Goal: Task Accomplishment & Management: Use online tool/utility

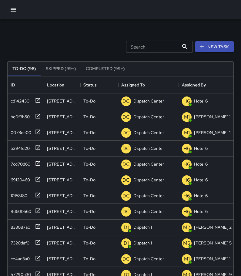
scroll to position [253, 222]
click at [39, 98] on icon at bounding box center [38, 100] width 5 height 5
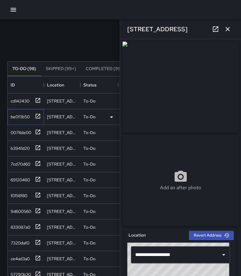
click at [38, 115] on icon at bounding box center [38, 116] width 6 height 6
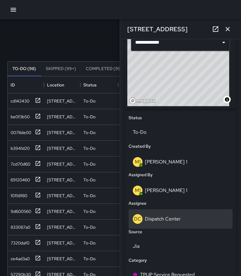
click at [163, 219] on p "Dispatch Center" at bounding box center [163, 219] width 36 height 6
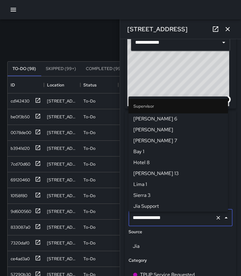
scroll to position [623, 0]
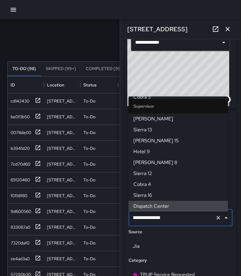
click at [214, 220] on button "Clear" at bounding box center [218, 218] width 8 height 8
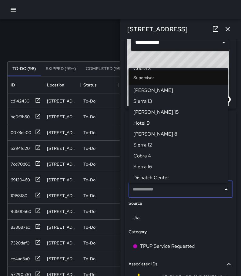
scroll to position [0, 0]
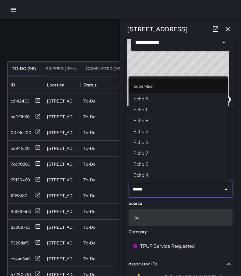
type input "******"
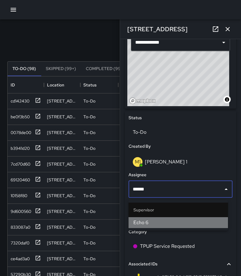
click at [199, 226] on span "Echo 6" at bounding box center [179, 222] width 90 height 7
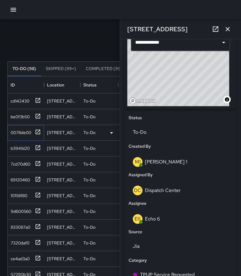
click at [38, 132] on icon at bounding box center [38, 132] width 5 height 5
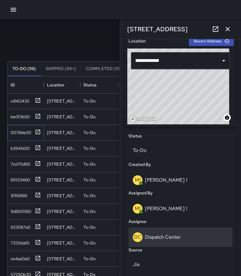
scroll to position [212, 0]
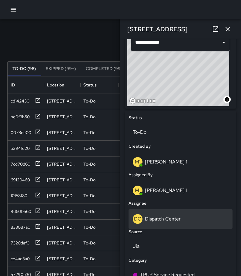
click at [166, 220] on p "Dispatch Center" at bounding box center [163, 219] width 36 height 6
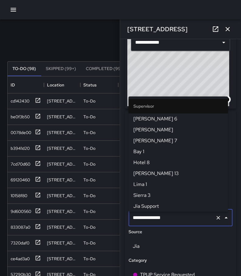
scroll to position [623, 0]
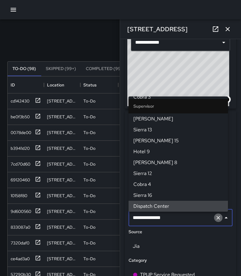
click at [215, 220] on icon "Clear" at bounding box center [218, 218] width 6 height 6
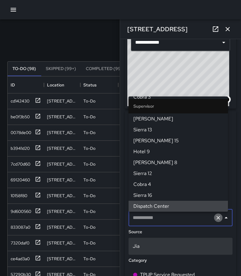
scroll to position [0, 0]
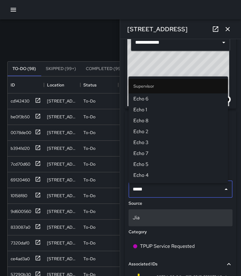
type input "******"
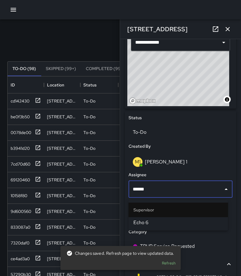
click at [206, 225] on span "Echo 6" at bounding box center [179, 222] width 90 height 7
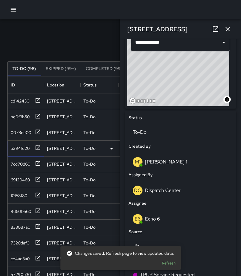
click at [37, 148] on icon at bounding box center [38, 148] width 6 height 6
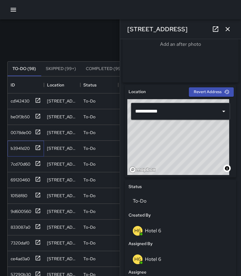
scroll to position [243, 0]
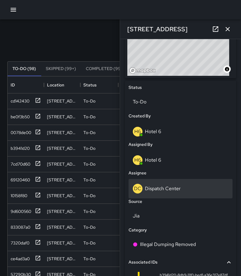
click at [174, 186] on div "DC Dispatch Center" at bounding box center [181, 189] width 96 height 10
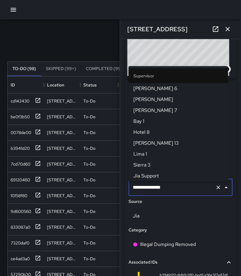
scroll to position [623, 0]
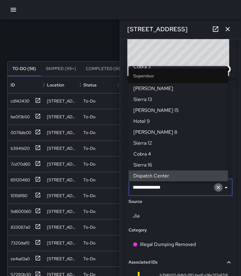
click at [215, 189] on icon "Clear" at bounding box center [218, 188] width 6 height 6
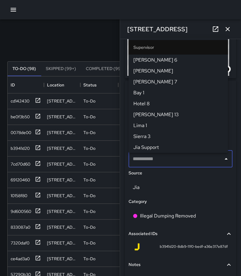
click at [194, 161] on input "text" at bounding box center [176, 159] width 90 height 12
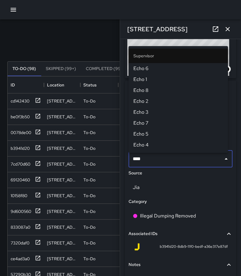
type input "*****"
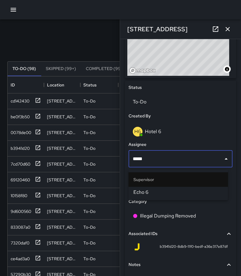
click at [189, 192] on span "Echo 6" at bounding box center [179, 192] width 90 height 7
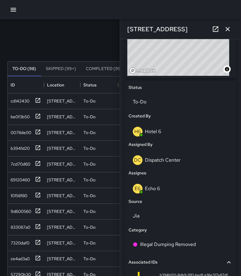
click at [229, 27] on icon "button" at bounding box center [227, 28] width 7 height 7
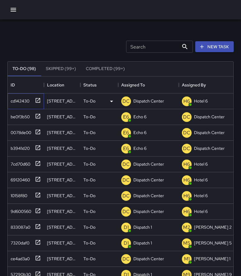
click at [36, 100] on icon at bounding box center [38, 100] width 6 height 6
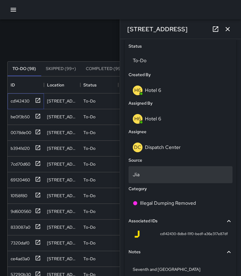
scroll to position [314, 0]
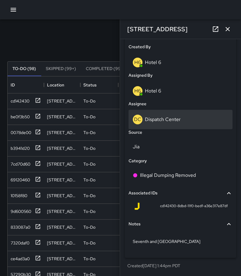
click at [185, 124] on div "DC Dispatch Center" at bounding box center [181, 120] width 96 height 10
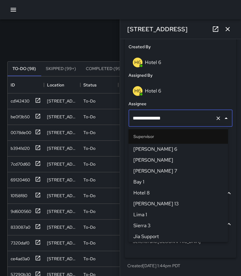
scroll to position [623, 0]
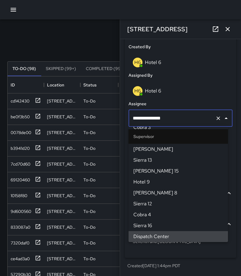
click at [216, 117] on icon "Clear" at bounding box center [218, 118] width 6 height 6
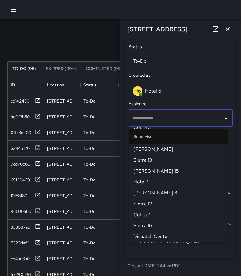
scroll to position [286, 0]
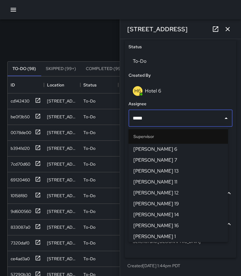
type input "******"
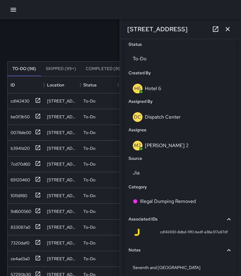
click at [227, 26] on icon "button" at bounding box center [227, 28] width 7 height 7
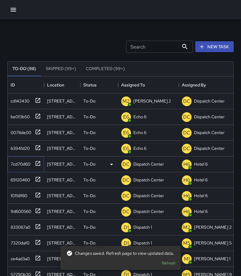
click at [36, 163] on icon at bounding box center [38, 163] width 5 height 5
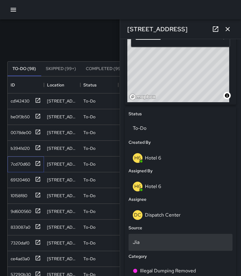
scroll to position [273, 0]
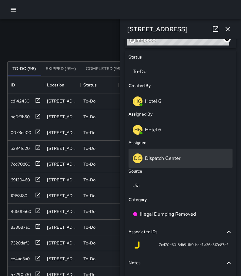
click at [159, 161] on p "Dispatch Center" at bounding box center [163, 158] width 36 height 6
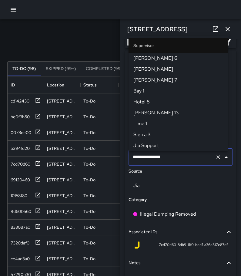
scroll to position [623, 0]
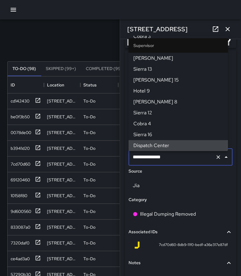
click at [215, 159] on icon "Clear" at bounding box center [218, 157] width 6 height 6
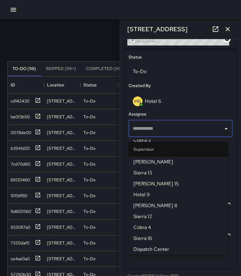
scroll to position [0, 0]
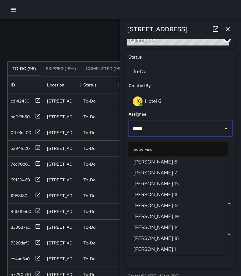
type input "******"
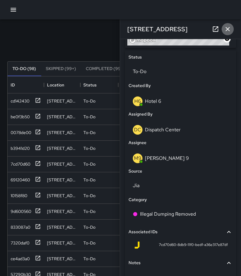
click at [225, 30] on icon "button" at bounding box center [227, 28] width 7 height 7
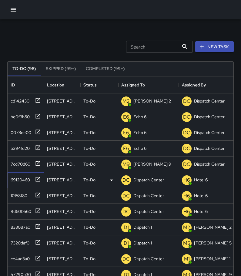
click at [39, 179] on icon at bounding box center [38, 179] width 5 height 5
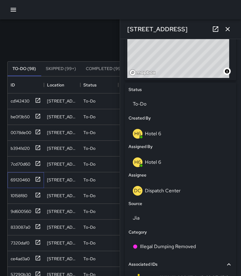
scroll to position [314, 0]
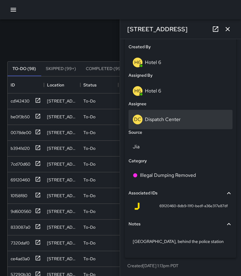
click at [166, 111] on div "DC Dispatch Center" at bounding box center [181, 119] width 104 height 19
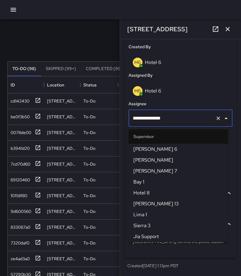
scroll to position [623, 0]
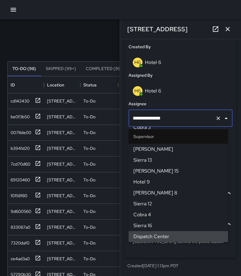
click at [215, 118] on icon "Clear" at bounding box center [218, 118] width 6 height 6
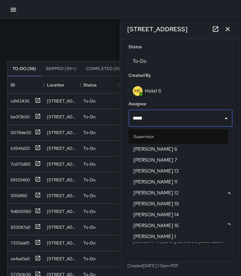
type input "******"
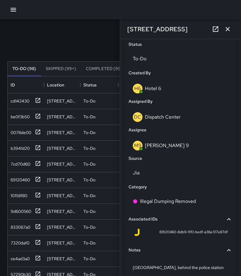
click at [226, 32] on icon "button" at bounding box center [227, 28] width 7 height 7
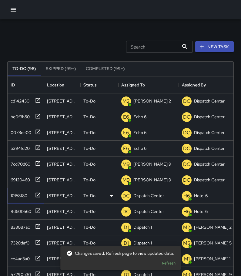
click at [38, 195] on icon at bounding box center [38, 195] width 5 height 5
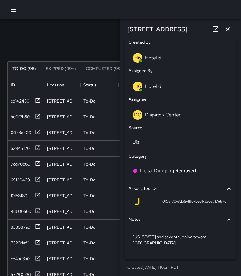
scroll to position [321, 0]
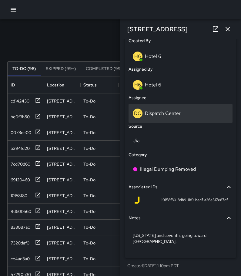
click at [175, 120] on div "DC Dispatch Center" at bounding box center [181, 113] width 104 height 19
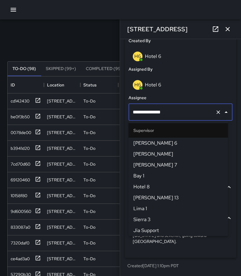
scroll to position [623, 0]
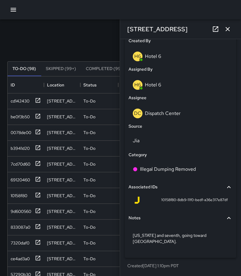
click at [192, 83] on div "H6 Hotel 6" at bounding box center [181, 85] width 96 height 10
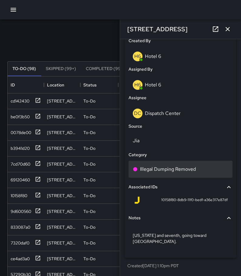
click at [181, 168] on p "Illegal Dumping Removed" at bounding box center [168, 169] width 56 height 7
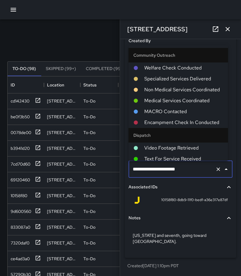
scroll to position [368, 0]
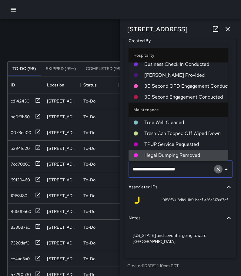
click at [217, 170] on icon "Clear" at bounding box center [219, 170] width 4 height 4
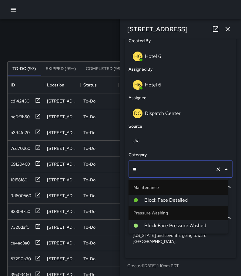
scroll to position [0, 0]
type input "*****"
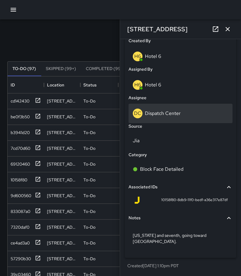
click at [180, 111] on p "Dispatch Center" at bounding box center [163, 113] width 36 height 6
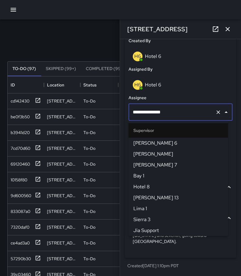
scroll to position [623, 0]
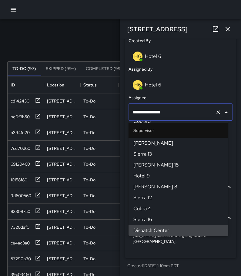
click at [215, 113] on icon "Clear" at bounding box center [218, 112] width 6 height 6
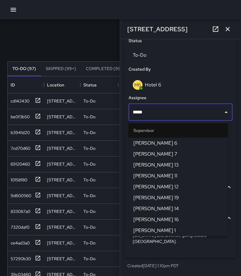
type input "******"
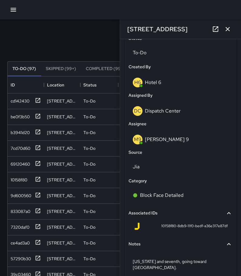
click at [226, 32] on icon "button" at bounding box center [227, 28] width 7 height 7
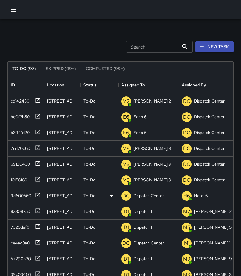
click at [39, 198] on icon at bounding box center [38, 195] width 6 height 6
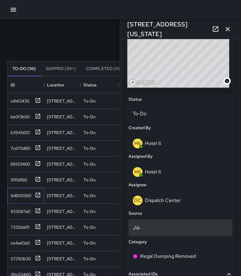
scroll to position [243, 0]
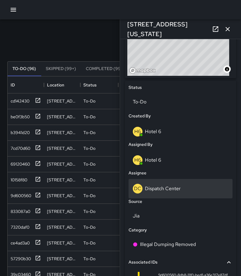
click at [171, 192] on p "Dispatch Center" at bounding box center [163, 188] width 36 height 6
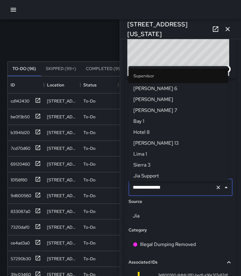
scroll to position [623, 0]
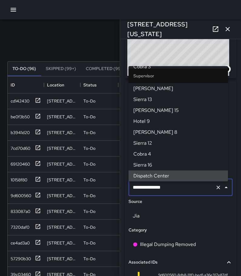
click at [215, 189] on icon "Clear" at bounding box center [218, 188] width 6 height 6
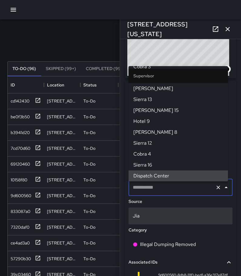
scroll to position [0, 0]
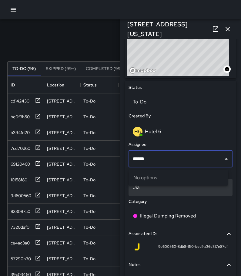
type input "****"
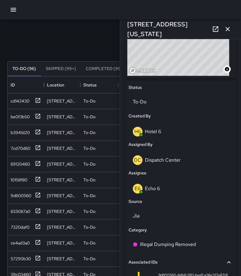
click at [227, 29] on icon "button" at bounding box center [228, 29] width 4 height 4
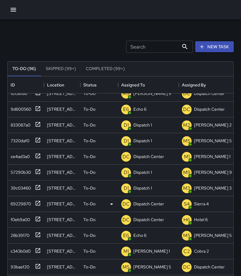
scroll to position [91, 0]
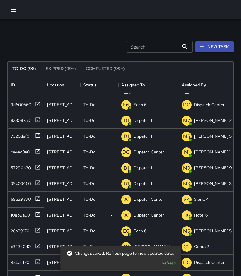
click at [39, 214] on icon at bounding box center [38, 214] width 5 height 5
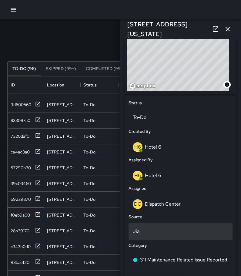
scroll to position [243, 0]
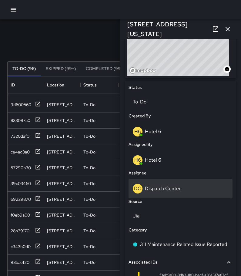
click at [177, 192] on p "Dispatch Center" at bounding box center [163, 188] width 36 height 6
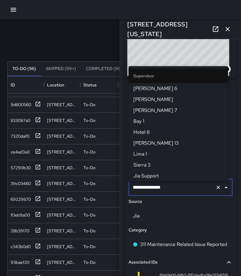
scroll to position [623, 0]
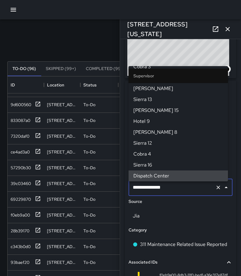
click at [215, 191] on icon "Clear" at bounding box center [218, 188] width 6 height 6
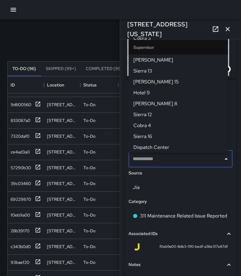
scroll to position [0, 0]
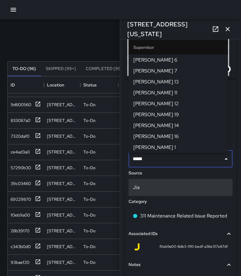
type input "******"
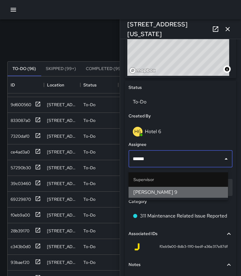
click at [210, 192] on span "[PERSON_NAME] 9" at bounding box center [179, 192] width 90 height 7
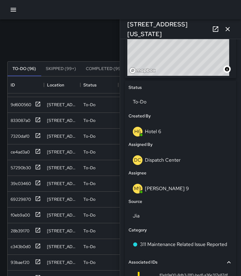
click at [229, 29] on icon "button" at bounding box center [227, 28] width 7 height 7
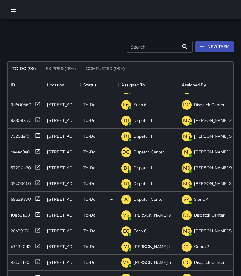
click at [39, 198] on icon at bounding box center [38, 199] width 6 height 6
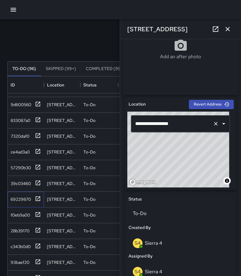
scroll to position [152, 0]
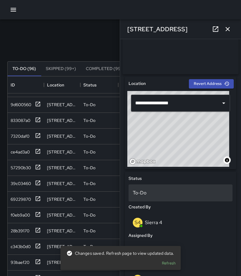
click at [158, 197] on p "To-Do" at bounding box center [181, 192] width 96 height 7
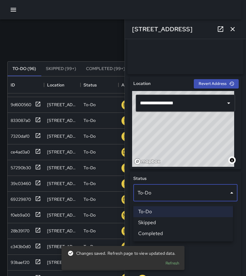
click at [156, 222] on li "Skipped" at bounding box center [183, 222] width 100 height 11
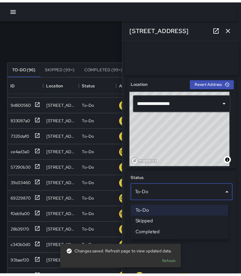
scroll to position [5, 5]
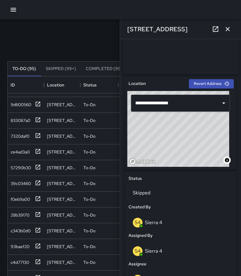
click at [224, 29] on button "button" at bounding box center [228, 29] width 12 height 12
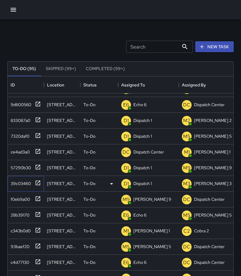
click at [40, 181] on icon at bounding box center [38, 183] width 5 height 5
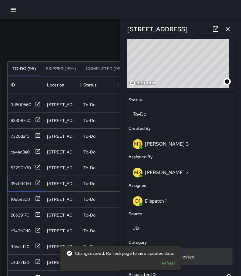
scroll to position [273, 0]
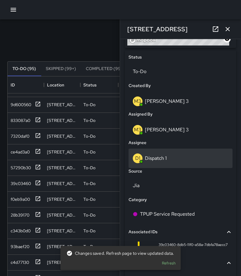
click at [160, 161] on p "Dispatch 1" at bounding box center [156, 158] width 22 height 6
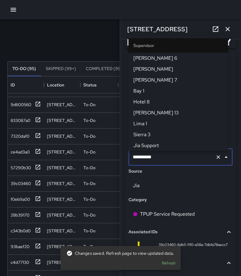
scroll to position [404, 0]
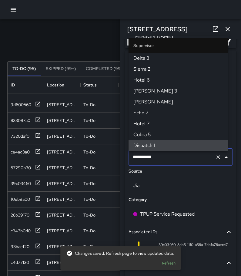
click at [215, 159] on icon "Clear" at bounding box center [218, 157] width 6 height 6
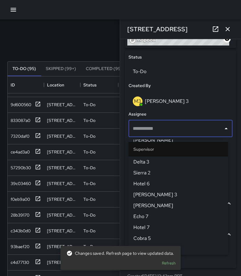
scroll to position [0, 0]
type input "******"
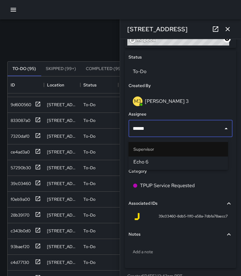
click at [212, 159] on span "Echo 6" at bounding box center [179, 161] width 90 height 7
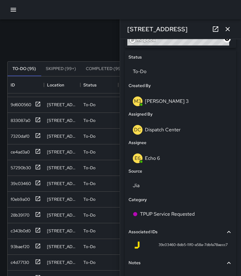
click at [226, 30] on icon "button" at bounding box center [228, 29] width 4 height 4
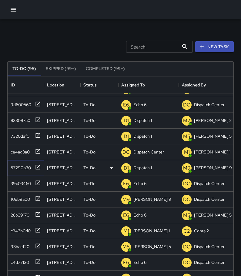
click at [37, 168] on icon at bounding box center [38, 167] width 5 height 5
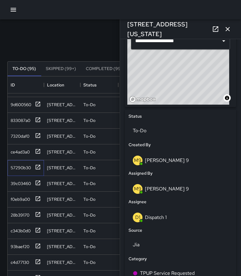
scroll to position [243, 0]
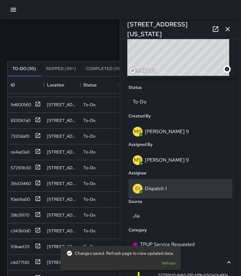
click at [175, 191] on div "D1 Dispatch 1" at bounding box center [181, 189] width 96 height 10
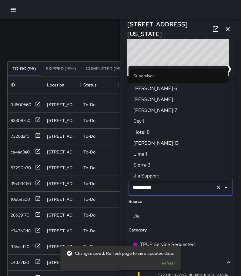
scroll to position [404, 0]
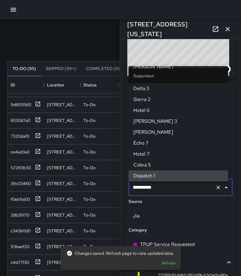
click at [215, 190] on icon "Clear" at bounding box center [218, 188] width 6 height 6
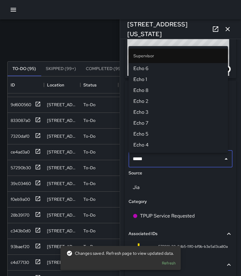
type input "******"
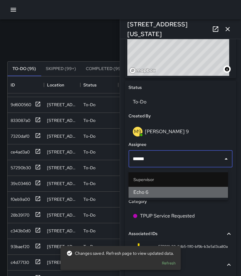
click at [215, 190] on span "Echo 6" at bounding box center [179, 192] width 90 height 7
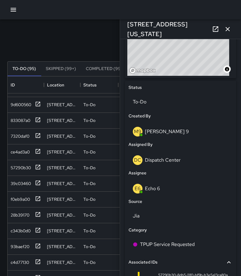
click at [228, 29] on icon "button" at bounding box center [227, 28] width 7 height 7
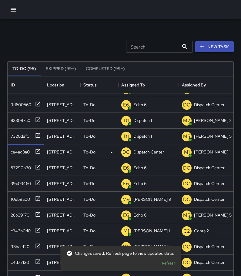
click at [39, 152] on icon at bounding box center [38, 151] width 6 height 6
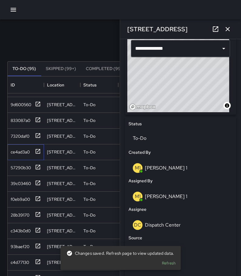
scroll to position [212, 0]
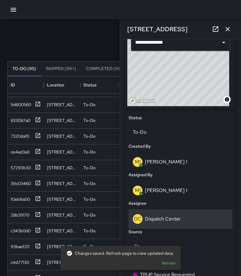
click at [167, 218] on p "Dispatch Center" at bounding box center [163, 219] width 36 height 6
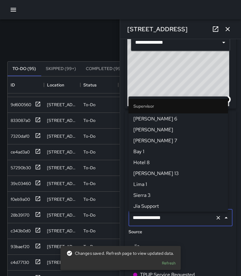
scroll to position [623, 0]
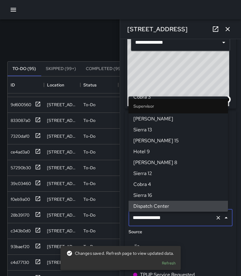
click at [215, 220] on icon "Clear" at bounding box center [218, 218] width 6 height 6
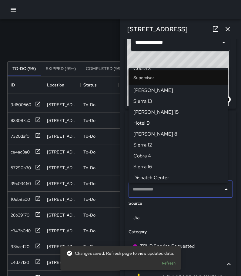
scroll to position [0, 0]
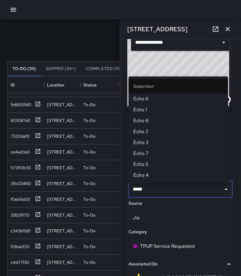
type input "******"
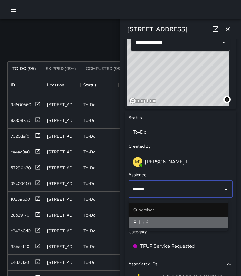
click at [211, 220] on span "Echo 6" at bounding box center [179, 222] width 90 height 7
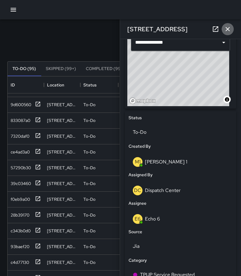
click at [230, 29] on icon "button" at bounding box center [227, 28] width 7 height 7
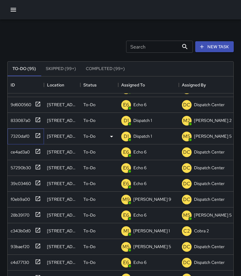
click at [39, 137] on icon at bounding box center [38, 135] width 5 height 5
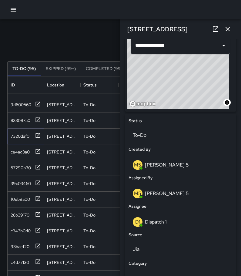
scroll to position [212, 0]
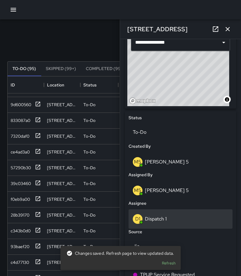
click at [174, 223] on div "D1 Dispatch 1" at bounding box center [181, 219] width 96 height 10
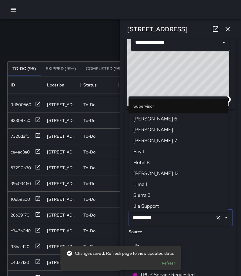
scroll to position [404, 0]
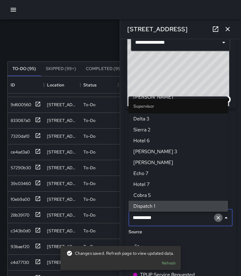
click at [215, 221] on icon "Clear" at bounding box center [218, 218] width 6 height 6
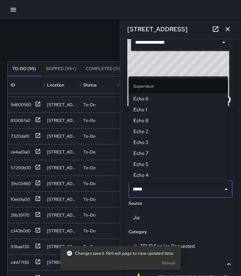
type input "******"
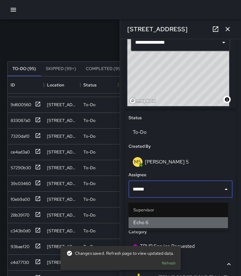
click at [203, 226] on span "Echo 6" at bounding box center [179, 222] width 90 height 7
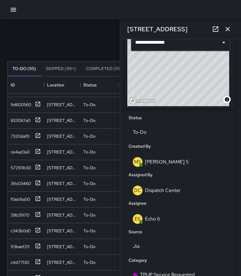
click at [229, 29] on icon "button" at bounding box center [227, 28] width 7 height 7
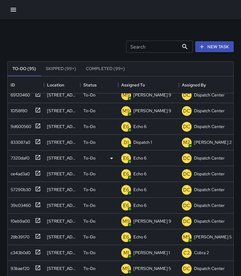
scroll to position [30, 0]
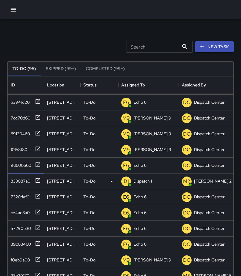
click at [37, 180] on icon at bounding box center [38, 181] width 6 height 6
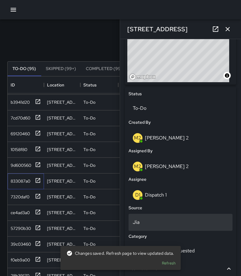
scroll to position [243, 0]
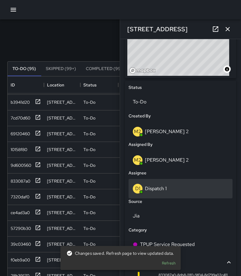
click at [173, 196] on div "D1 Dispatch 1" at bounding box center [181, 188] width 104 height 19
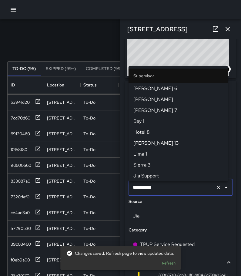
scroll to position [404, 0]
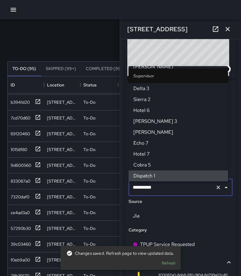
click at [215, 189] on icon "Clear" at bounding box center [218, 188] width 6 height 6
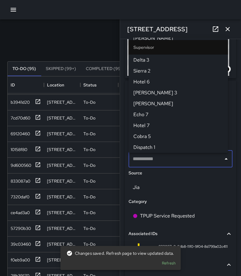
scroll to position [0, 0]
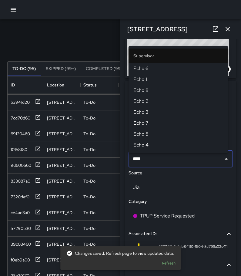
type input "****"
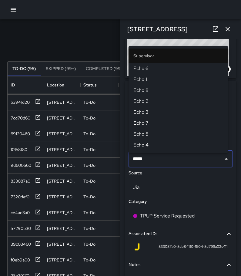
click at [173, 70] on span "Echo 6" at bounding box center [179, 68] width 90 height 7
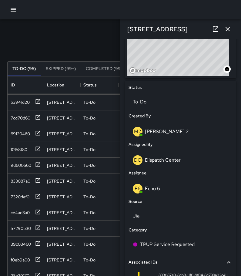
click at [227, 30] on icon "button" at bounding box center [228, 29] width 4 height 4
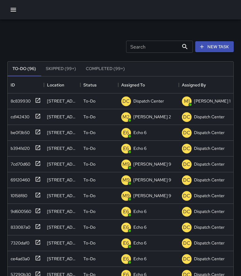
click at [18, 9] on button "button" at bounding box center [13, 10] width 12 height 12
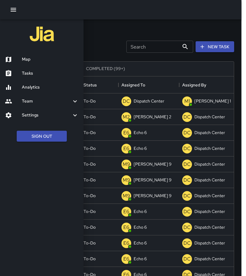
click at [109, 30] on div at bounding box center [123, 138] width 246 height 276
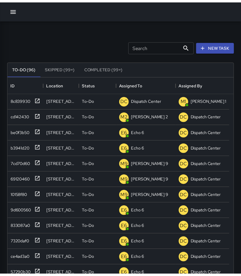
scroll to position [5, 5]
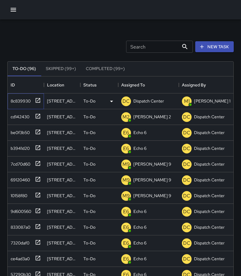
click at [40, 100] on icon at bounding box center [38, 100] width 5 height 5
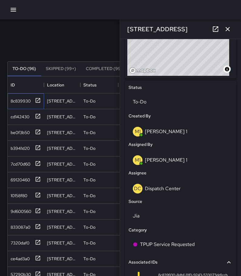
scroll to position [304, 0]
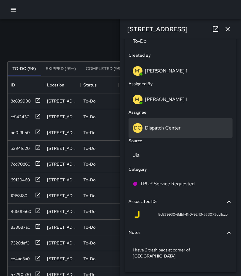
click at [164, 131] on p "Dispatch Center" at bounding box center [163, 128] width 36 height 6
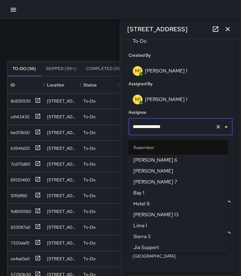
scroll to position [623, 0]
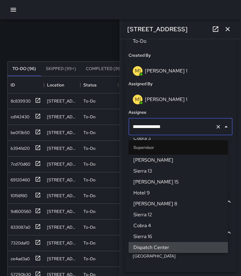
click at [215, 129] on icon "Clear" at bounding box center [218, 127] width 6 height 6
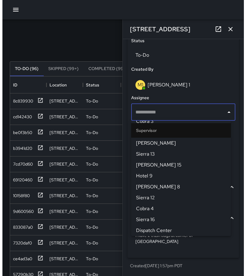
scroll to position [292, 0]
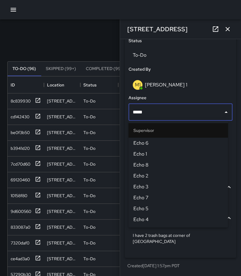
type input "******"
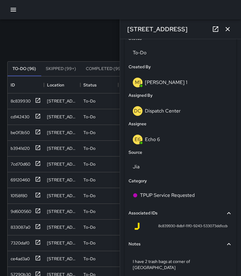
click at [231, 29] on icon "button" at bounding box center [227, 28] width 7 height 7
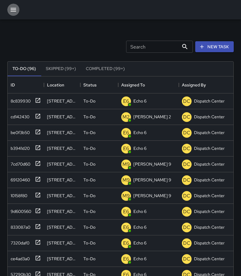
click at [18, 11] on button "button" at bounding box center [13, 10] width 12 height 12
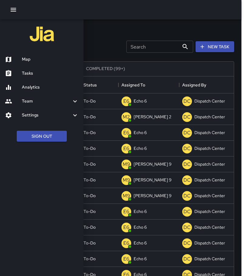
click at [30, 56] on h6 "Map" at bounding box center [50, 59] width 57 height 7
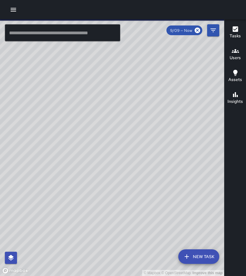
click at [26, 36] on input "text" at bounding box center [62, 32] width 115 height 17
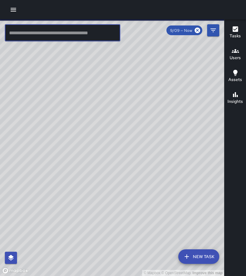
click at [26, 36] on input "text" at bounding box center [62, 32] width 115 height 17
click at [25, 33] on input "text" at bounding box center [62, 32] width 115 height 17
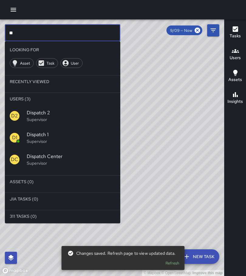
type input "**"
click at [43, 134] on span "Dispatch 1" at bounding box center [71, 134] width 89 height 7
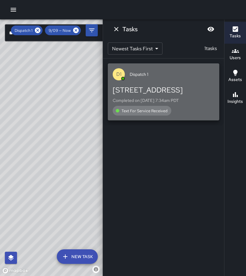
click at [168, 107] on div "Text For Service Received" at bounding box center [142, 111] width 59 height 10
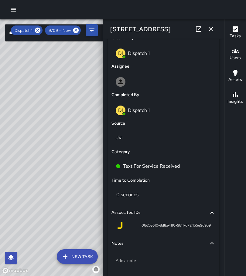
scroll to position [334, 0]
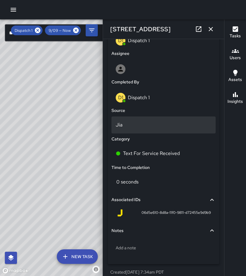
click at [133, 129] on p "Jia" at bounding box center [164, 124] width 96 height 7
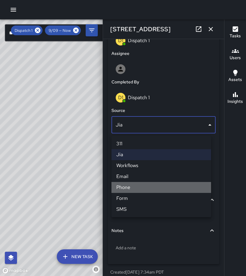
click at [146, 185] on li "Phone" at bounding box center [161, 187] width 100 height 11
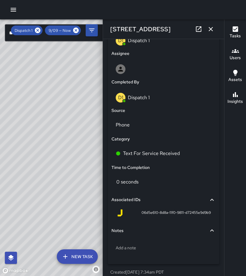
scroll to position [351, 0]
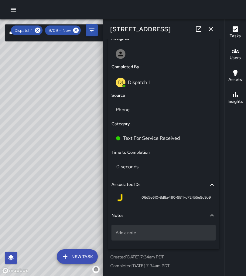
click at [135, 230] on p "Add a note" at bounding box center [164, 233] width 96 height 6
click at [135, 232] on p "Add a note" at bounding box center [164, 233] width 96 height 6
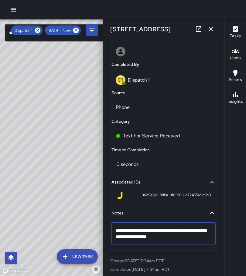
type textarea "**********"
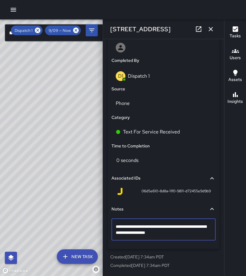
scroll to position [358, 0]
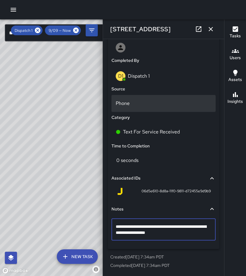
click at [132, 105] on p "Phone" at bounding box center [164, 103] width 96 height 7
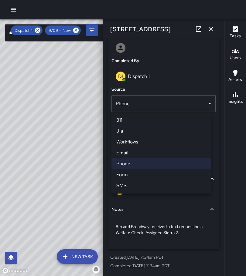
click at [131, 187] on li "SMS" at bounding box center [161, 185] width 100 height 11
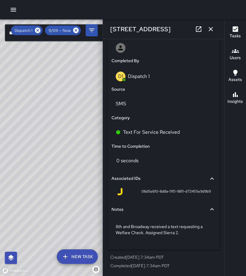
click at [210, 32] on icon "button" at bounding box center [210, 28] width 7 height 7
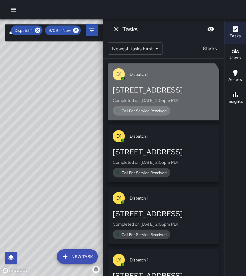
click at [152, 106] on div "[STREET_ADDRESS] Completed on [DATE] 2:05pm PDT Call For Service Received" at bounding box center [164, 100] width 102 height 30
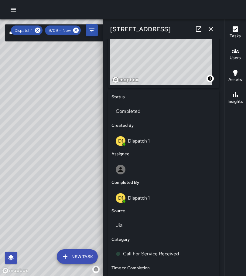
scroll to position [243, 0]
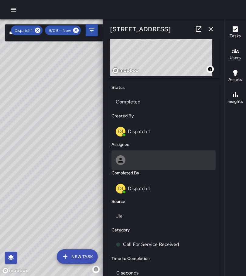
click at [144, 164] on div at bounding box center [164, 160] width 96 height 10
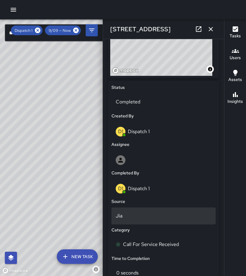
click at [143, 220] on p "Jia" at bounding box center [164, 215] width 96 height 7
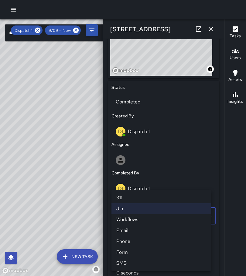
click at [132, 241] on li "Phone" at bounding box center [161, 241] width 100 height 11
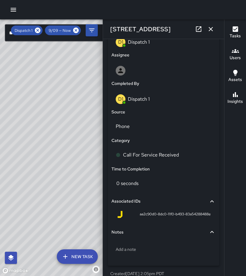
scroll to position [334, 0]
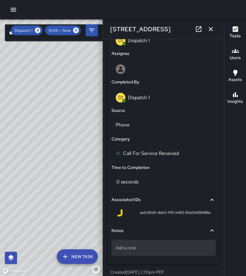
click at [126, 250] on p "Add a note" at bounding box center [164, 248] width 96 height 6
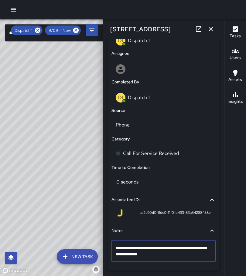
type textarea "**********"
click at [172, 257] on textarea "**********" at bounding box center [161, 251] width 91 height 12
click at [213, 29] on icon "button" at bounding box center [210, 28] width 7 height 7
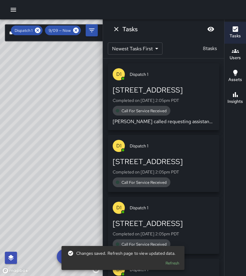
click at [166, 175] on div "[STREET_ADDRESS] Completed on [DATE] 2:05pm PDT Call For Service Received" at bounding box center [164, 172] width 102 height 30
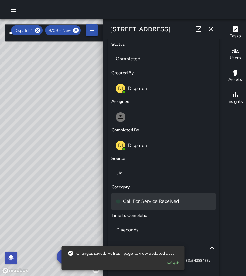
scroll to position [304, 0]
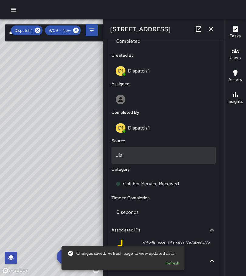
click at [149, 163] on div "Jia" at bounding box center [163, 155] width 104 height 17
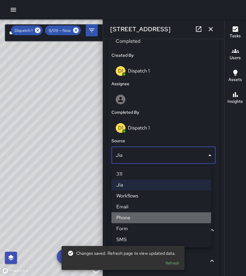
click at [143, 214] on li "Phone" at bounding box center [161, 217] width 100 height 11
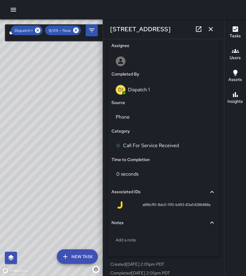
scroll to position [351, 0]
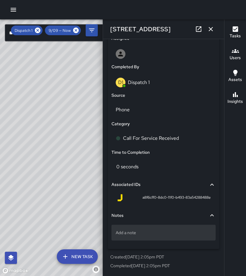
click at [151, 230] on p "Add a note" at bounding box center [164, 233] width 96 height 6
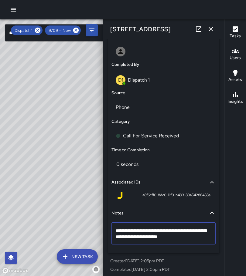
type textarea "**********"
click at [211, 28] on icon "button" at bounding box center [210, 28] width 7 height 7
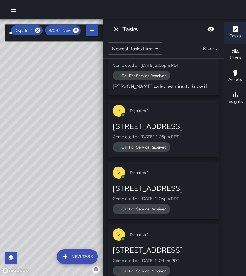
scroll to position [116, 0]
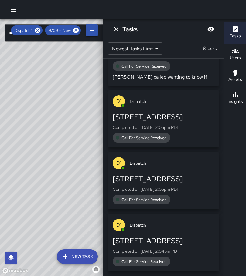
click at [172, 132] on div "[STREET_ADDRESS] Completed on [DATE] 2:05pm PDT Call For Service Received" at bounding box center [164, 127] width 102 height 30
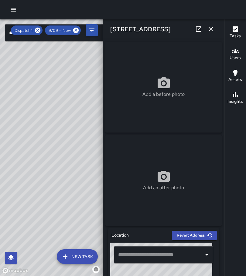
type input "**********"
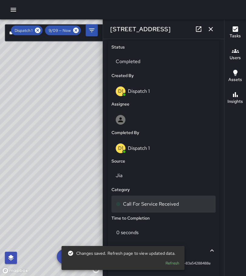
scroll to position [304, 0]
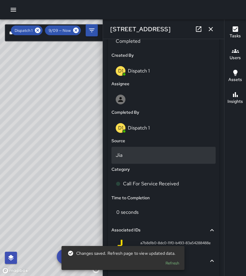
click at [143, 151] on div "Jia" at bounding box center [163, 155] width 104 height 17
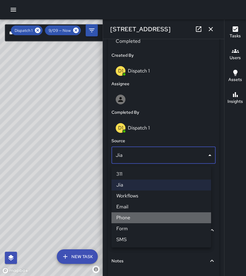
click at [143, 219] on li "Phone" at bounding box center [161, 217] width 100 height 11
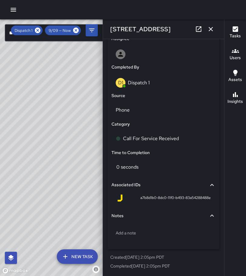
scroll to position [351, 0]
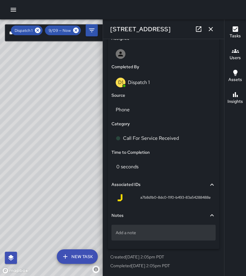
click at [149, 237] on div "Add a note" at bounding box center [163, 233] width 104 height 16
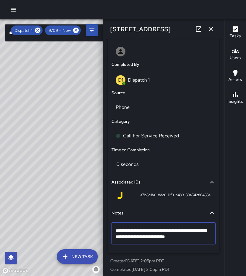
type textarea "**********"
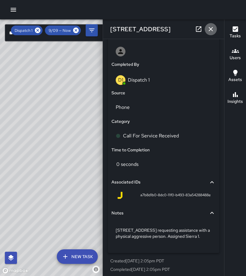
click at [212, 31] on icon "button" at bounding box center [211, 29] width 4 height 4
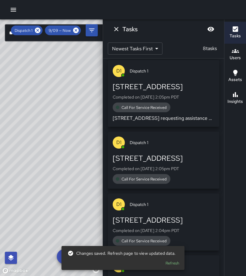
scroll to position [177, 0]
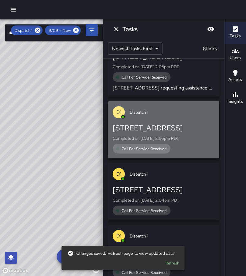
click at [175, 144] on div "Call For Service Received" at bounding box center [164, 149] width 102 height 10
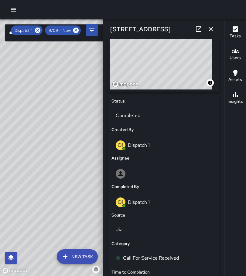
scroll to position [243, 0]
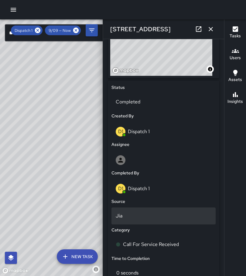
click at [152, 223] on div "Jia" at bounding box center [163, 216] width 104 height 17
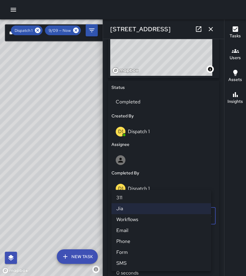
click at [153, 237] on li "Phone" at bounding box center [161, 241] width 100 height 11
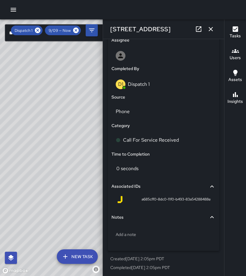
scroll to position [351, 0]
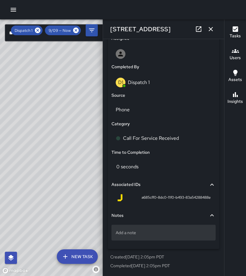
click at [143, 231] on p "Add a note" at bounding box center [164, 233] width 96 height 6
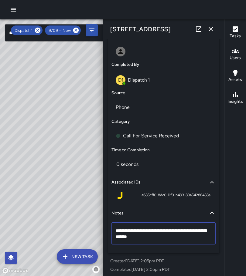
type textarea "**********"
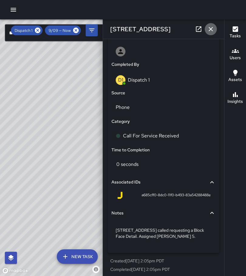
click at [212, 27] on icon "button" at bounding box center [210, 28] width 7 height 7
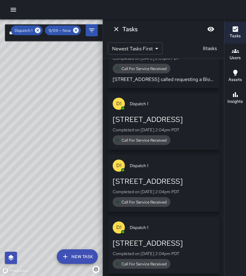
scroll to position [268, 0]
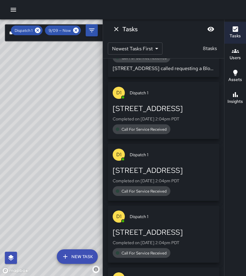
click at [188, 128] on div "Call For Service Received" at bounding box center [164, 129] width 102 height 10
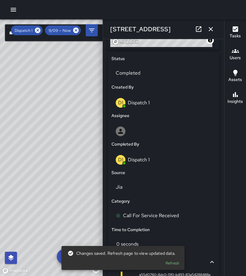
scroll to position [273, 0]
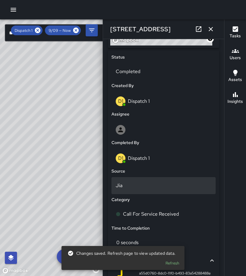
click at [138, 189] on p "Jia" at bounding box center [164, 185] width 96 height 7
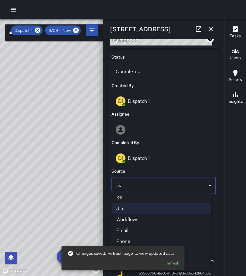
click at [145, 239] on li "Phone" at bounding box center [161, 241] width 100 height 11
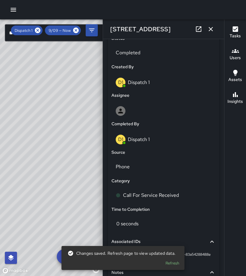
scroll to position [351, 0]
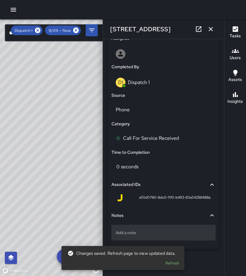
click at [157, 233] on p "Add a note" at bounding box center [164, 233] width 96 height 6
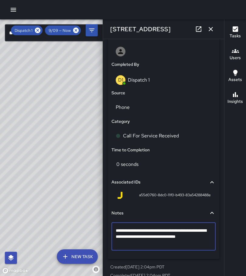
type textarea "**********"
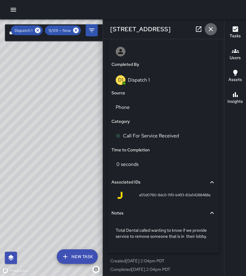
click at [213, 30] on icon "button" at bounding box center [210, 28] width 7 height 7
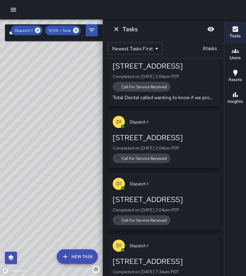
scroll to position [341, 0]
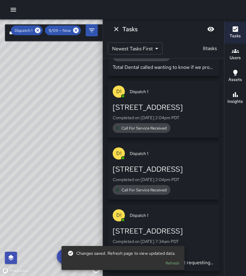
click at [174, 125] on div "Call For Service Received" at bounding box center [164, 128] width 102 height 10
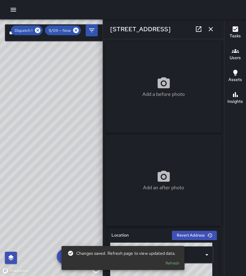
type input "**********"
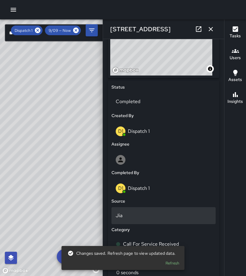
scroll to position [273, 0]
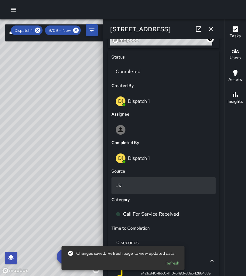
click at [143, 186] on p "Jia" at bounding box center [164, 185] width 96 height 7
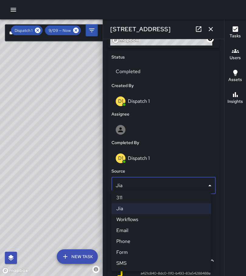
click at [144, 243] on li "Phone" at bounding box center [161, 241] width 100 height 11
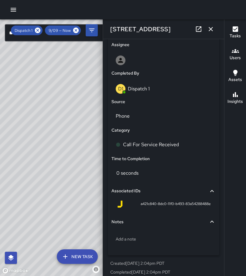
scroll to position [351, 0]
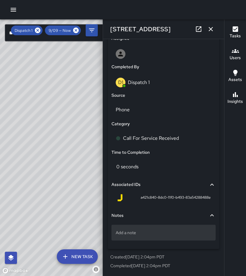
click at [150, 234] on p "Add a note" at bounding box center [164, 233] width 96 height 6
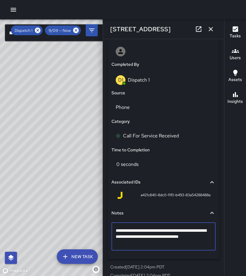
type textarea "**********"
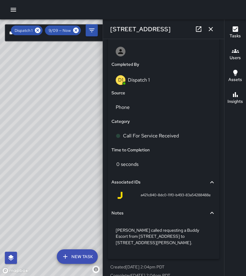
click at [209, 29] on icon "button" at bounding box center [210, 28] width 7 height 7
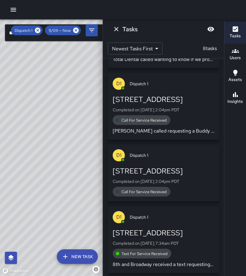
scroll to position [351, 0]
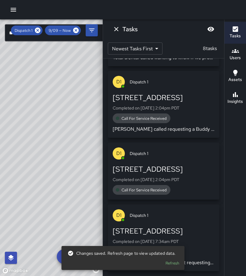
click at [178, 167] on div "[STREET_ADDRESS]" at bounding box center [164, 170] width 102 height 10
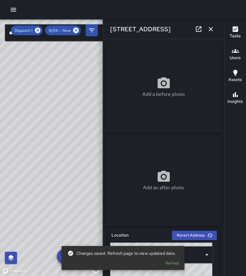
type input "**********"
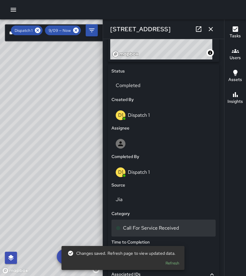
scroll to position [273, 0]
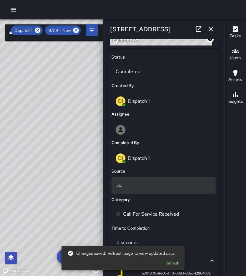
click at [131, 189] on p "Jia" at bounding box center [164, 185] width 96 height 7
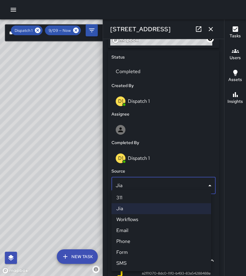
click at [130, 242] on li "Phone" at bounding box center [161, 241] width 100 height 11
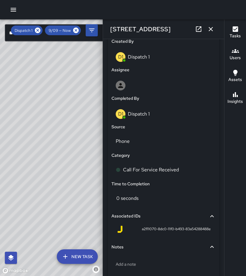
scroll to position [351, 0]
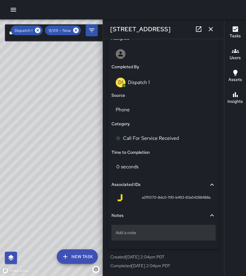
click at [138, 235] on p "Add a note" at bounding box center [164, 233] width 96 height 6
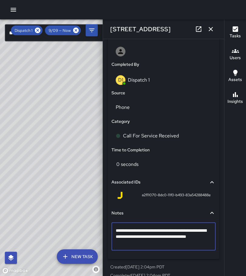
type textarea "**********"
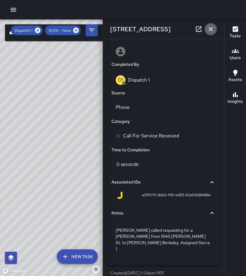
click at [209, 30] on icon "button" at bounding box center [211, 29] width 4 height 4
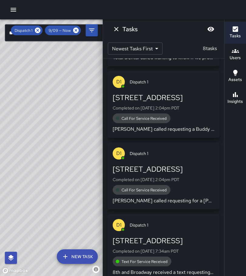
click at [116, 29] on icon "Dismiss" at bounding box center [116, 29] width 4 height 4
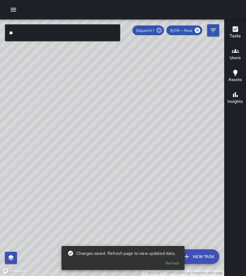
click at [158, 31] on icon at bounding box center [158, 30] width 5 height 5
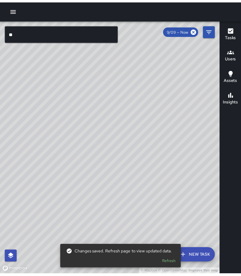
scroll to position [2121, 0]
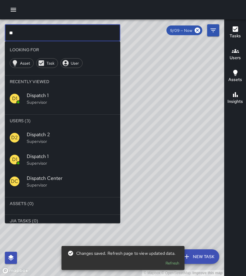
drag, startPoint x: 38, startPoint y: 32, endPoint x: -12, endPoint y: 32, distance: 50.1
click at [0, 32] on html "© Mapbox © OpenStreetMap Improve this map ** ​ Looking For Asset Task User Rece…" at bounding box center [123, 138] width 246 height 276
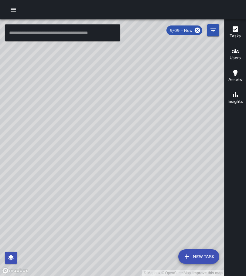
drag, startPoint x: 176, startPoint y: 141, endPoint x: 168, endPoint y: 190, distance: 50.5
click at [168, 190] on div "© Mapbox © OpenStreetMap Improve this map" at bounding box center [112, 147] width 224 height 257
click at [15, 12] on icon "button" at bounding box center [13, 10] width 5 height 4
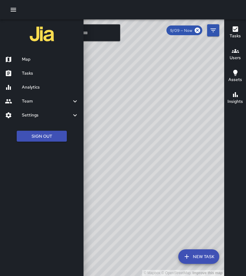
click at [182, 163] on div at bounding box center [123, 138] width 246 height 276
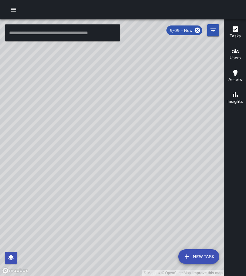
drag, startPoint x: 78, startPoint y: 249, endPoint x: 124, endPoint y: 140, distance: 119.1
click at [124, 140] on div "© Mapbox © OpenStreetMap Improve this map" at bounding box center [112, 147] width 224 height 257
drag, startPoint x: 133, startPoint y: 228, endPoint x: 165, endPoint y: 180, distance: 57.6
click at [165, 180] on div "© Mapbox © OpenStreetMap Improve this map" at bounding box center [112, 147] width 224 height 257
drag, startPoint x: 182, startPoint y: 168, endPoint x: 121, endPoint y: 190, distance: 64.5
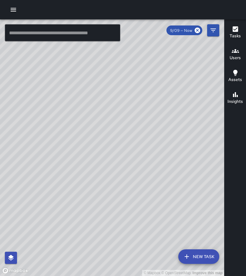
click at [121, 190] on div "© Mapbox © OpenStreetMap Improve this map" at bounding box center [112, 147] width 224 height 257
drag, startPoint x: 128, startPoint y: 193, endPoint x: 152, endPoint y: 204, distance: 26.6
click at [152, 204] on div "© Mapbox © OpenStreetMap Improve this map" at bounding box center [112, 147] width 224 height 257
click at [12, 8] on icon "button" at bounding box center [13, 10] width 5 height 4
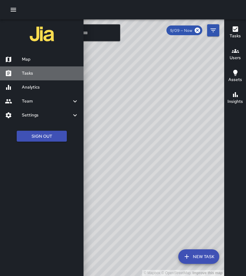
click at [41, 73] on h6 "Tasks" at bounding box center [50, 73] width 57 height 7
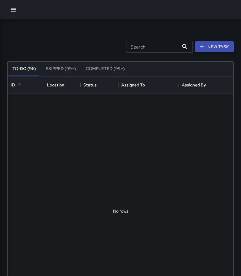
scroll to position [253, 222]
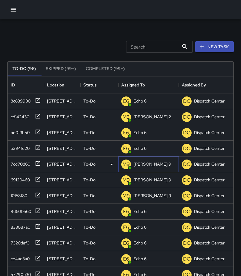
click at [135, 164] on p "[PERSON_NAME] 9" at bounding box center [153, 164] width 38 height 6
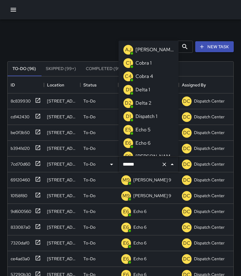
scroll to position [234, 0]
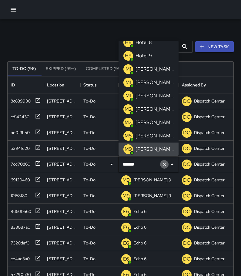
click at [162, 163] on icon "Clear" at bounding box center [164, 164] width 6 height 6
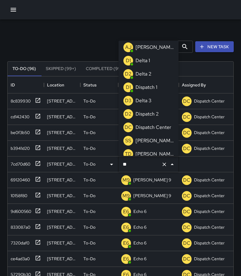
scroll to position [0, 0]
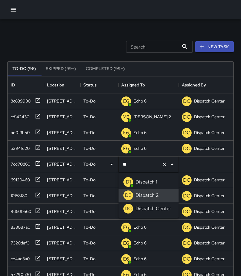
type input "**********"
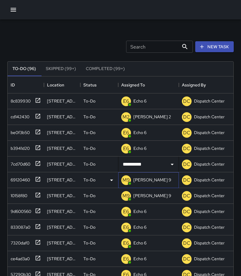
click at [148, 181] on div "M9 [PERSON_NAME] 9" at bounding box center [148, 180] width 61 height 16
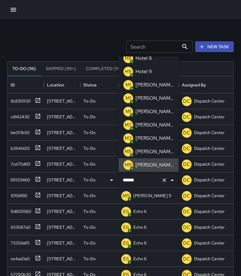
click at [162, 180] on icon "Clear" at bounding box center [164, 180] width 6 height 6
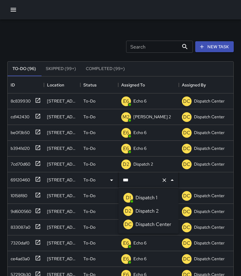
type input "****"
click at [158, 209] on p "Dispatch 2" at bounding box center [147, 211] width 23 height 7
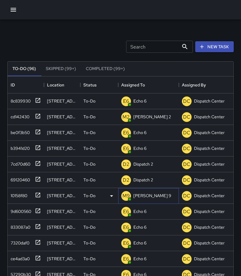
click at [151, 197] on div "M9 [PERSON_NAME] 9" at bounding box center [148, 196] width 61 height 16
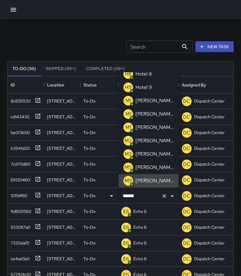
click at [162, 197] on icon "Clear" at bounding box center [164, 196] width 6 height 6
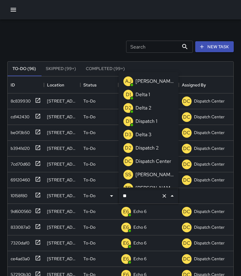
type input "***"
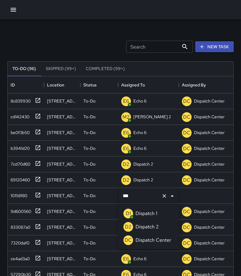
click at [153, 227] on p "Dispatch 2" at bounding box center [147, 226] width 23 height 7
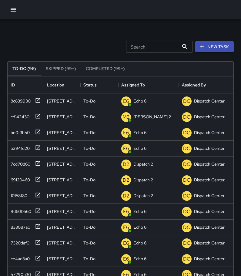
click at [61, 41] on div "Search Search New Task" at bounding box center [120, 47] width 229 height 32
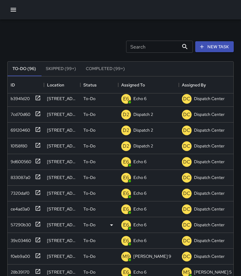
scroll to position [61, 0]
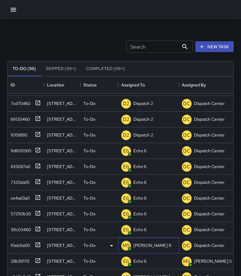
click at [148, 245] on div "M9 [PERSON_NAME] 9" at bounding box center [148, 246] width 61 height 16
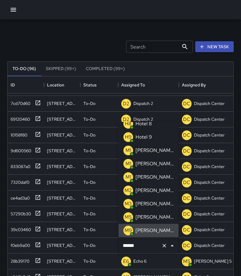
click at [162, 248] on icon "Clear" at bounding box center [164, 246] width 6 height 6
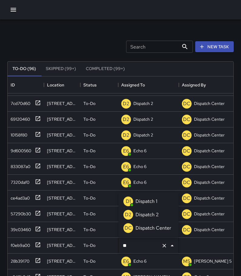
scroll to position [0, 0]
type input "***"
click at [142, 214] on p "Dispatch 2" at bounding box center [147, 214] width 23 height 7
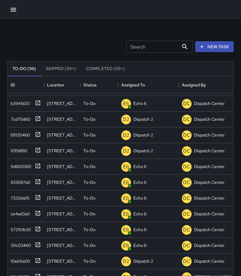
click at [95, 42] on div "Search Search New Task" at bounding box center [120, 47] width 229 height 32
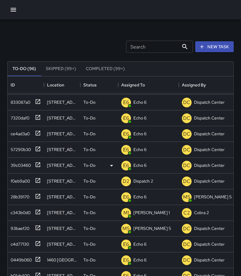
scroll to position [136, 0]
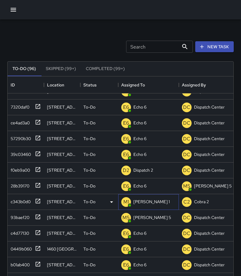
click at [134, 201] on p "[PERSON_NAME] 1" at bounding box center [152, 202] width 36 height 6
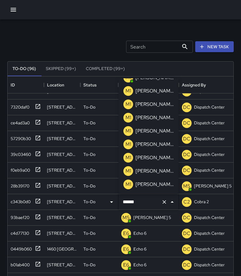
scroll to position [0, 0]
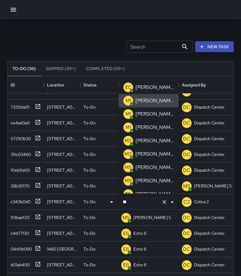
type input "*"
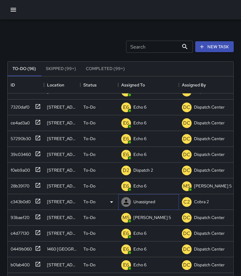
scroll to position [120, 0]
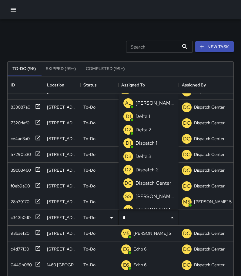
type input "**"
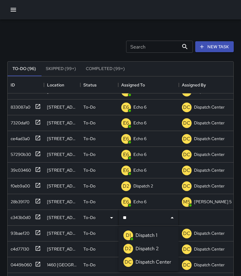
click at [155, 246] on p "Dispatch 2" at bounding box center [147, 248] width 23 height 7
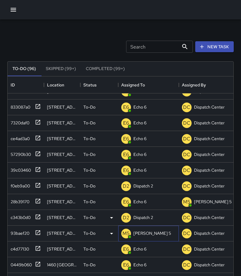
click at [142, 235] on p "[PERSON_NAME] 5" at bounding box center [153, 233] width 38 height 6
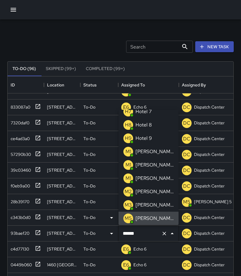
click at [162, 233] on icon "Clear" at bounding box center [164, 234] width 6 height 6
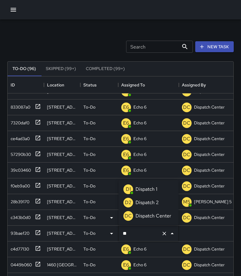
scroll to position [0, 0]
type input "****"
click at [154, 203] on p "Dispatch 2" at bounding box center [147, 202] width 23 height 7
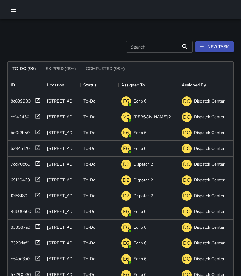
click at [68, 46] on div "Search Search New Task" at bounding box center [120, 47] width 229 height 32
click at [141, 116] on p "[PERSON_NAME] 2" at bounding box center [153, 117] width 38 height 6
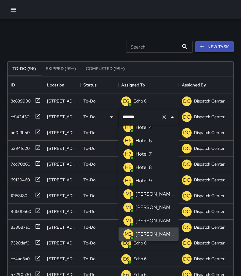
click at [161, 117] on icon "Clear" at bounding box center [164, 117] width 6 height 6
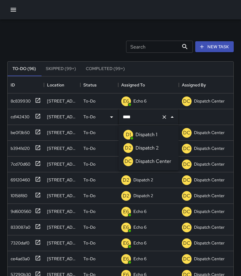
type input "*****"
click at [149, 150] on p "Dispatch 2" at bounding box center [147, 147] width 23 height 7
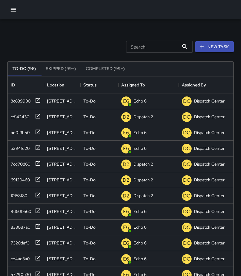
click at [82, 29] on div "Search Search New Task To-Do (96) Skipped (99+) Completed (99+) ID Location Sta…" at bounding box center [120, 188] width 241 height 339
click at [142, 102] on p "Echo 6" at bounding box center [140, 101] width 13 height 6
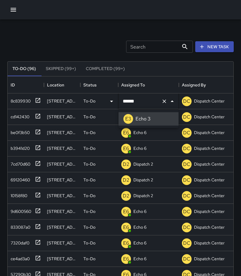
type input "******"
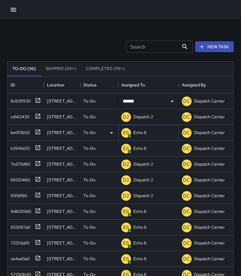
click at [151, 132] on div "E6 Echo 6" at bounding box center [148, 133] width 61 height 16
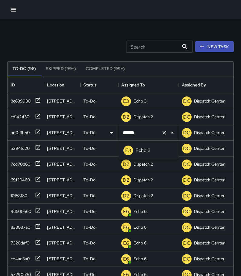
type input "******"
click at [40, 98] on icon at bounding box center [38, 100] width 6 height 6
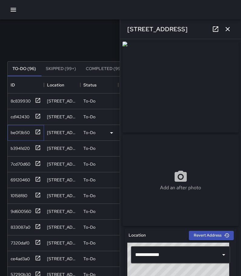
click at [39, 131] on icon at bounding box center [38, 132] width 6 height 6
click at [37, 146] on icon at bounding box center [38, 147] width 5 height 5
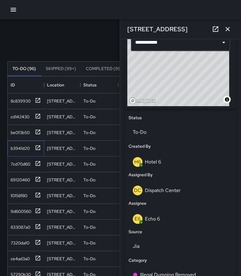
scroll to position [243, 0]
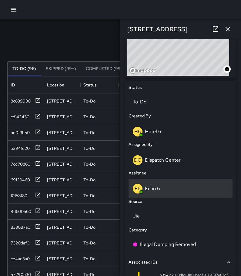
click at [161, 188] on div "E6 Echo 6" at bounding box center [181, 189] width 96 height 10
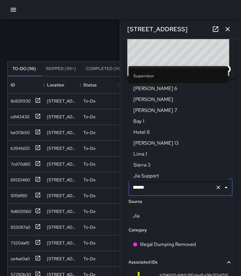
scroll to position [76, 0]
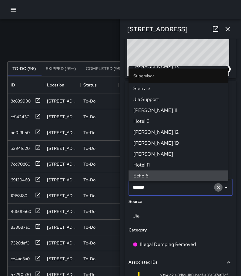
click at [215, 189] on icon "Clear" at bounding box center [218, 188] width 6 height 6
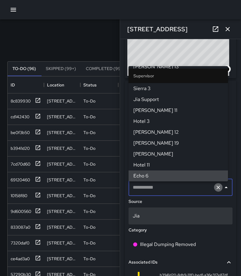
scroll to position [0, 0]
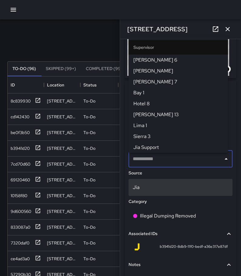
type input "*"
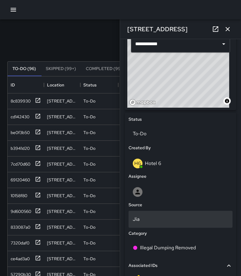
scroll to position [212, 0]
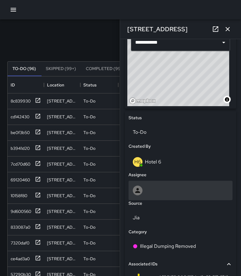
click at [159, 195] on div at bounding box center [181, 191] width 96 height 10
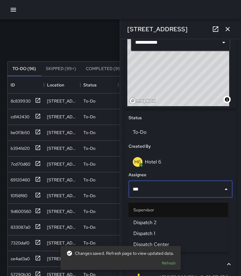
type input "****"
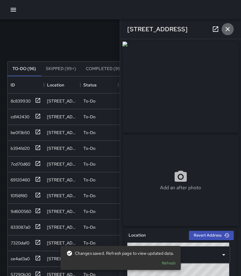
click at [229, 27] on icon "button" at bounding box center [228, 29] width 4 height 4
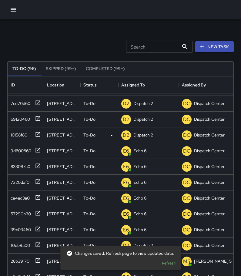
scroll to position [91, 0]
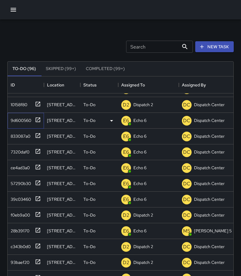
click at [39, 121] on icon at bounding box center [38, 120] width 6 height 6
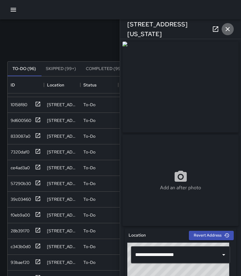
click at [226, 32] on icon "button" at bounding box center [227, 28] width 7 height 7
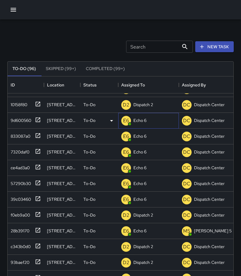
click at [144, 122] on p "Echo 6" at bounding box center [140, 120] width 13 height 6
type input "******"
click at [39, 135] on icon at bounding box center [38, 136] width 6 height 6
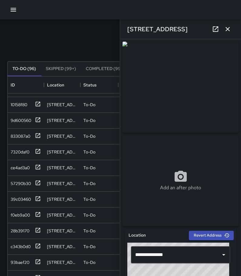
click at [227, 30] on icon "button" at bounding box center [227, 28] width 7 height 7
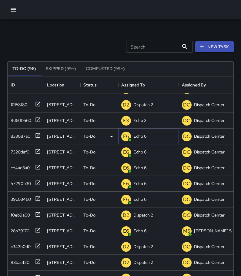
click at [147, 137] on div "Echo 6" at bounding box center [139, 136] width 15 height 8
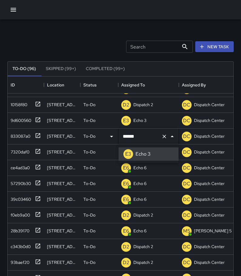
type input "******"
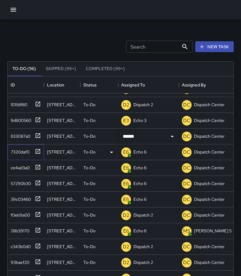
click at [38, 152] on icon at bounding box center [38, 151] width 6 height 6
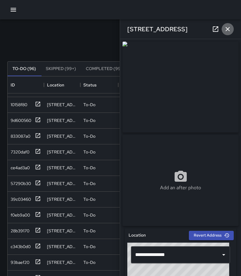
click at [225, 29] on icon "button" at bounding box center [227, 28] width 7 height 7
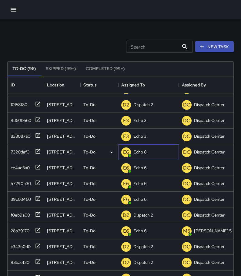
click at [146, 154] on p "Echo 6" at bounding box center [140, 152] width 13 height 6
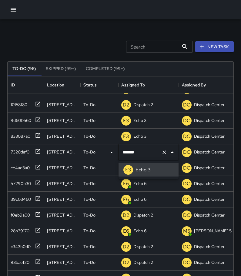
type input "******"
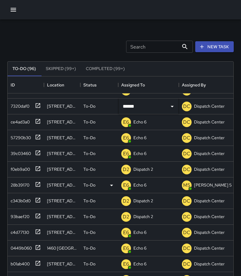
scroll to position [152, 0]
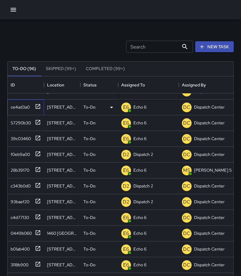
click at [36, 106] on icon at bounding box center [38, 106] width 6 height 6
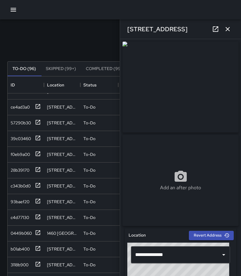
click at [230, 27] on icon "button" at bounding box center [227, 28] width 7 height 7
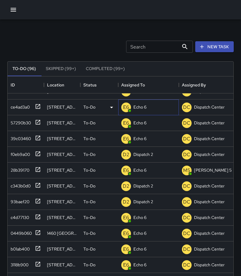
click at [143, 107] on p "Echo 6" at bounding box center [140, 107] width 13 height 6
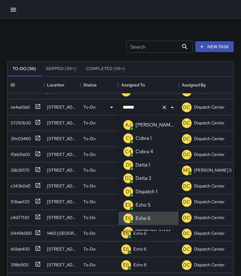
click at [149, 109] on input "******" at bounding box center [140, 108] width 38 height 12
click at [148, 108] on input "******" at bounding box center [140, 108] width 38 height 12
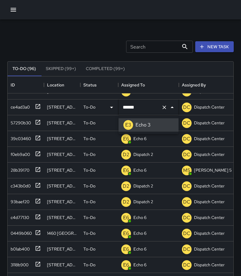
type input "******"
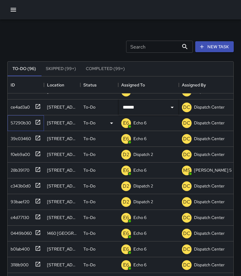
click at [38, 122] on icon at bounding box center [38, 122] width 5 height 5
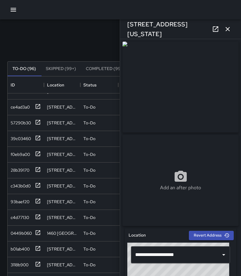
click at [224, 28] on button "button" at bounding box center [228, 29] width 12 height 12
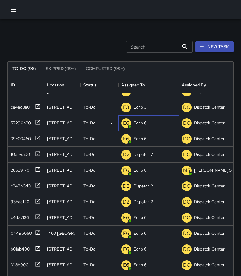
click at [143, 124] on p "Echo 6" at bounding box center [140, 123] width 13 height 6
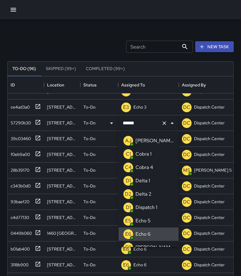
click at [156, 122] on input "******" at bounding box center [140, 123] width 38 height 12
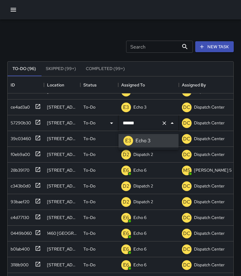
type input "******"
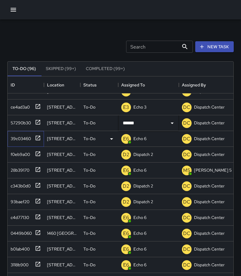
click at [40, 138] on icon at bounding box center [38, 138] width 6 height 6
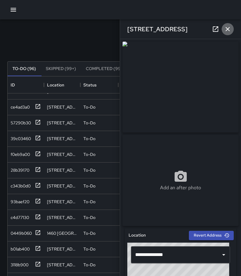
click at [225, 30] on icon "button" at bounding box center [227, 28] width 7 height 7
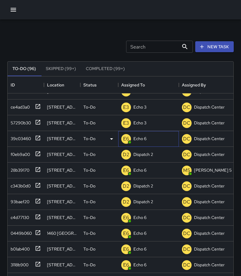
click at [144, 138] on p "Echo 6" at bounding box center [140, 139] width 13 height 6
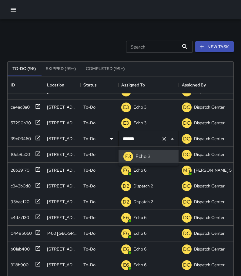
type input "******"
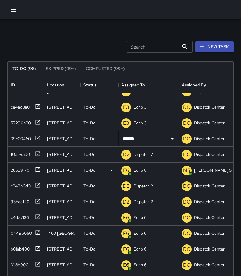
click at [39, 170] on icon at bounding box center [38, 170] width 6 height 6
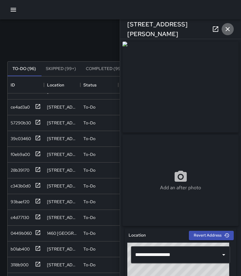
click at [226, 31] on icon "button" at bounding box center [228, 29] width 4 height 4
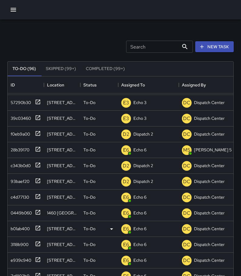
scroll to position [182, 0]
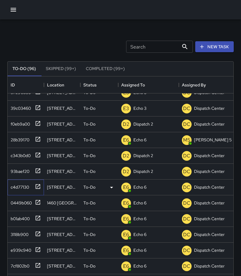
click at [37, 185] on icon at bounding box center [38, 187] width 6 height 6
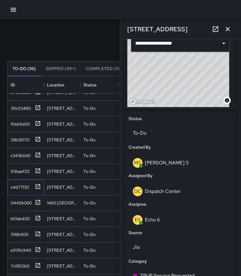
scroll to position [212, 0]
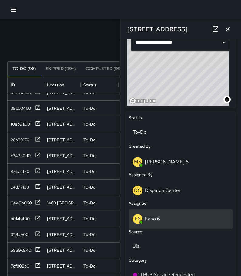
click at [167, 226] on div "E6 Echo 6" at bounding box center [181, 218] width 104 height 19
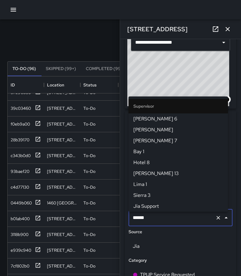
scroll to position [76, 0]
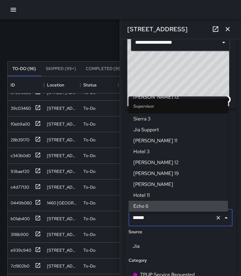
click at [167, 224] on input "******" at bounding box center [172, 218] width 82 height 12
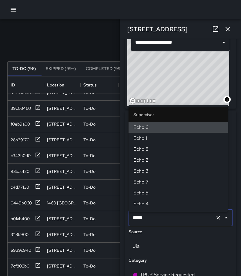
scroll to position [0, 0]
type input "******"
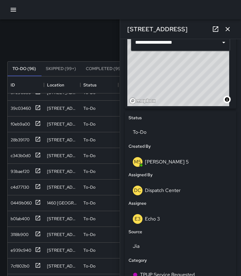
click at [229, 28] on icon "button" at bounding box center [228, 29] width 4 height 4
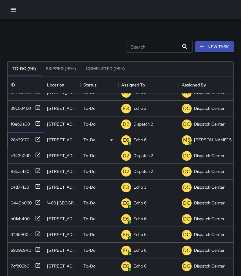
click at [38, 139] on icon at bounding box center [38, 139] width 5 height 5
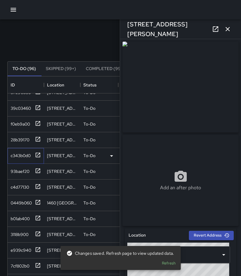
click at [39, 155] on icon at bounding box center [38, 155] width 5 height 5
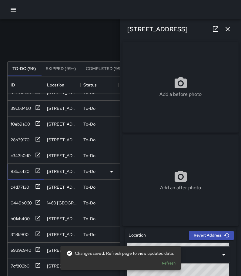
click at [39, 170] on icon at bounding box center [38, 170] width 5 height 5
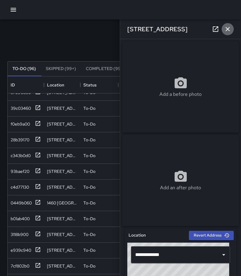
click at [226, 27] on icon "button" at bounding box center [227, 28] width 7 height 7
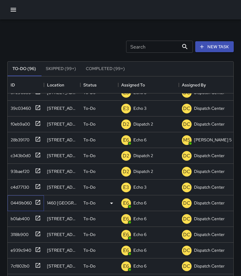
click at [40, 204] on icon at bounding box center [38, 202] width 5 height 5
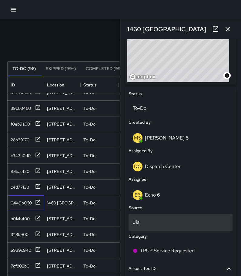
scroll to position [243, 0]
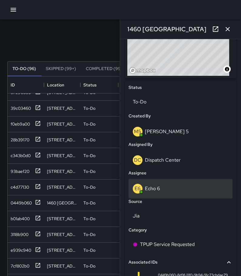
click at [162, 193] on div "E6 Echo 6" at bounding box center [181, 189] width 96 height 10
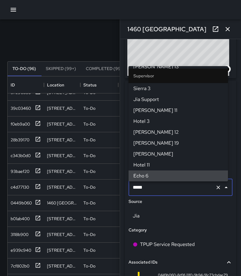
scroll to position [0, 0]
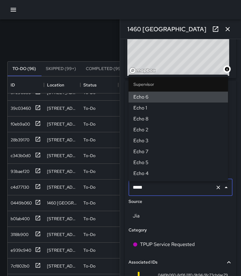
type input "******"
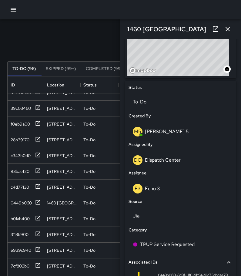
click at [230, 28] on icon "button" at bounding box center [227, 28] width 7 height 7
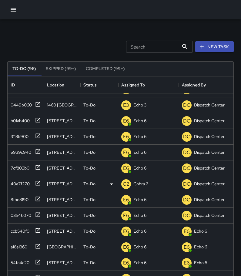
scroll to position [304, 0]
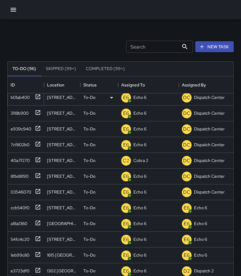
click at [38, 97] on icon at bounding box center [38, 96] width 5 height 5
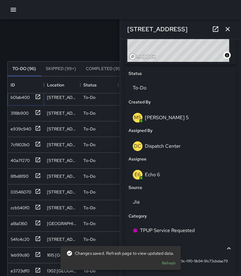
scroll to position [273, 0]
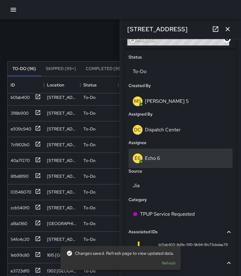
click at [167, 161] on div "E6 Echo 6" at bounding box center [181, 159] width 96 height 10
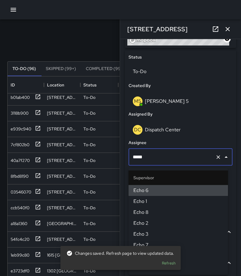
scroll to position [0, 0]
type input "******"
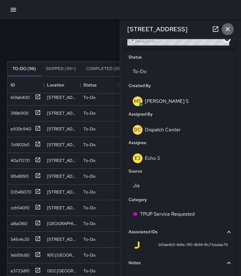
click at [225, 29] on icon "button" at bounding box center [227, 28] width 7 height 7
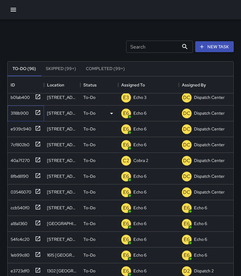
click at [38, 113] on icon at bounding box center [38, 112] width 5 height 5
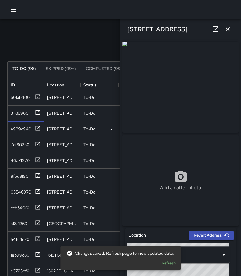
click at [38, 130] on icon at bounding box center [38, 128] width 6 height 6
click at [38, 144] on icon at bounding box center [38, 144] width 5 height 5
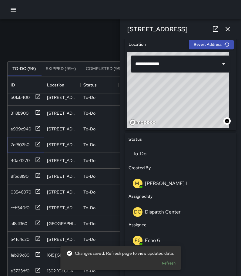
scroll to position [212, 0]
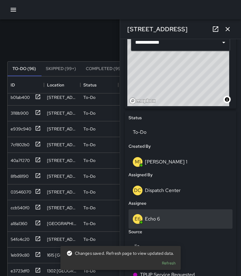
click at [177, 220] on div "E6 Echo 6" at bounding box center [181, 219] width 96 height 10
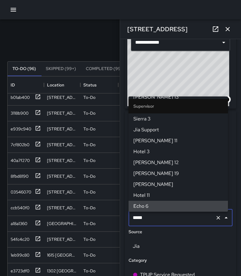
scroll to position [0, 0]
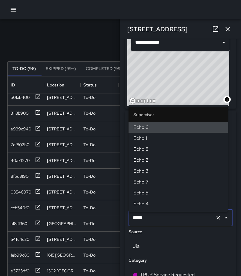
type input "******"
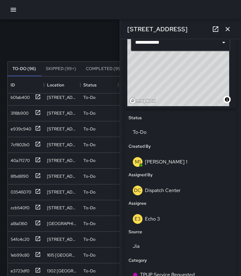
click at [229, 29] on icon "button" at bounding box center [227, 28] width 7 height 7
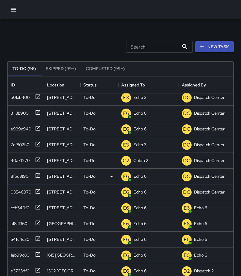
click at [39, 175] on icon at bounding box center [38, 175] width 5 height 5
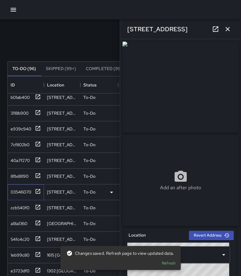
click at [38, 192] on icon at bounding box center [38, 191] width 5 height 5
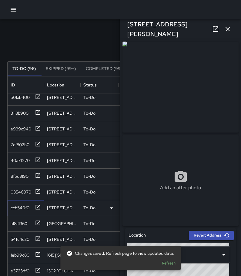
click at [36, 207] on icon at bounding box center [38, 207] width 6 height 6
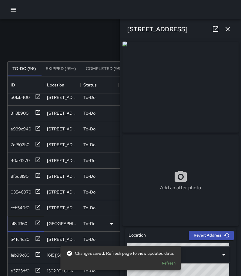
click at [39, 224] on icon at bounding box center [38, 223] width 6 height 6
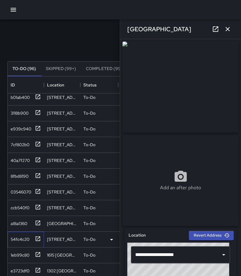
click at [38, 236] on icon at bounding box center [38, 239] width 6 height 6
click at [229, 28] on icon "button" at bounding box center [228, 29] width 4 height 4
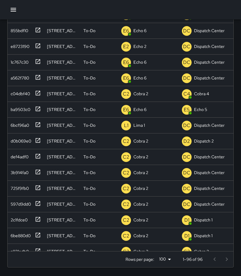
scroll to position [521, 0]
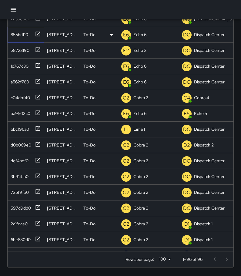
click at [24, 34] on div "855bdf10" at bounding box center [18, 33] width 20 height 8
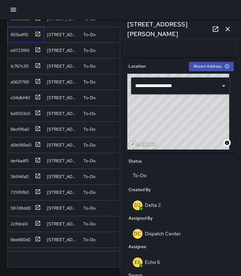
scroll to position [212, 0]
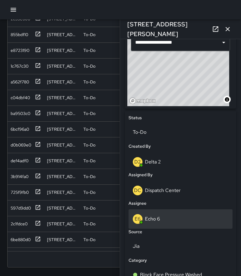
click at [163, 224] on div "E6 Echo 6" at bounding box center [181, 219] width 96 height 10
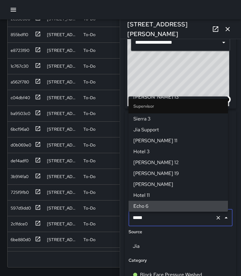
scroll to position [0, 0]
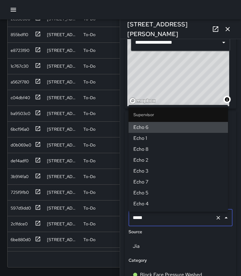
type input "******"
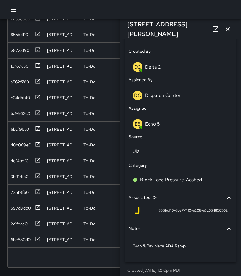
scroll to position [314, 0]
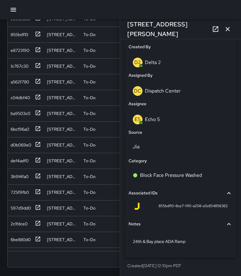
click at [226, 31] on icon "button" at bounding box center [228, 29] width 4 height 4
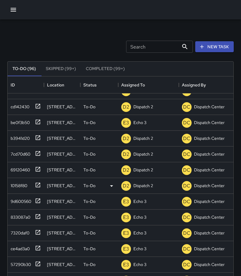
scroll to position [0, 0]
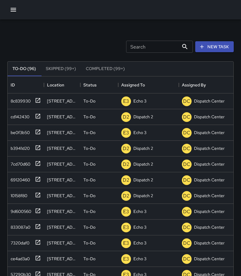
click at [74, 41] on div "Search Search New Task" at bounding box center [120, 47] width 229 height 32
click at [27, 273] on div "57290b30" at bounding box center [19, 273] width 23 height 8
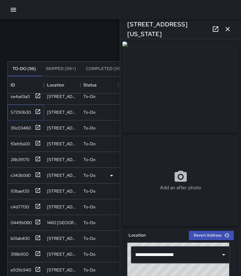
scroll to position [152, 0]
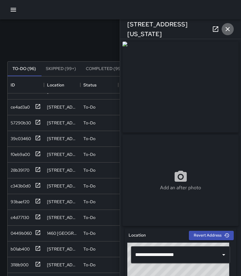
click at [228, 28] on icon "button" at bounding box center [227, 28] width 7 height 7
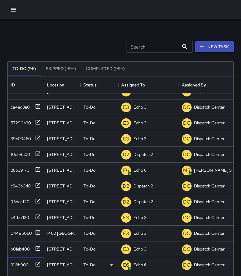
click at [20, 264] on div "3118b900" at bounding box center [18, 264] width 20 height 8
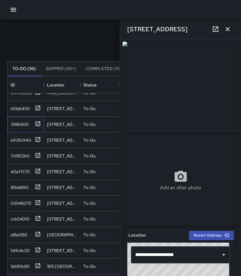
scroll to position [334, 0]
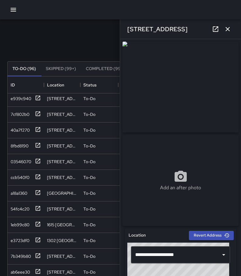
click at [226, 27] on icon "button" at bounding box center [227, 28] width 7 height 7
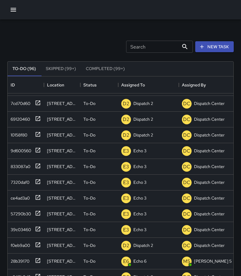
scroll to position [0, 0]
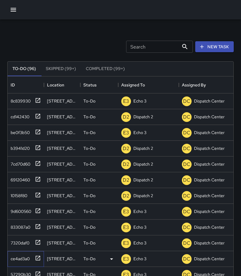
click at [19, 258] on div "ce4ad3a0" at bounding box center [19, 257] width 22 height 8
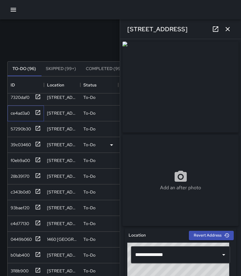
scroll to position [152, 0]
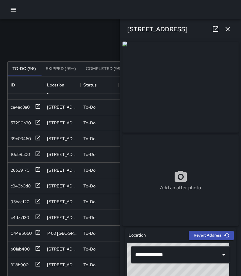
click at [229, 27] on icon "button" at bounding box center [227, 28] width 7 height 7
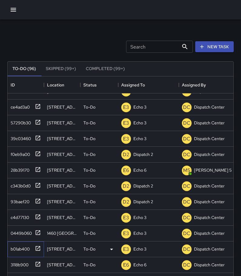
click at [18, 247] on div "b01ab400" at bounding box center [19, 248] width 22 height 8
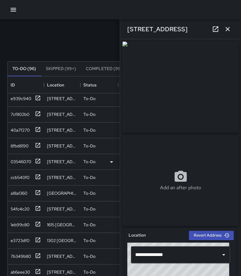
scroll to position [304, 0]
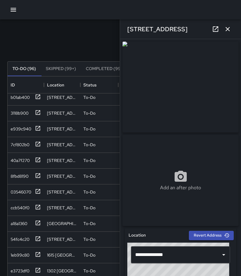
click at [231, 31] on icon "button" at bounding box center [227, 28] width 7 height 7
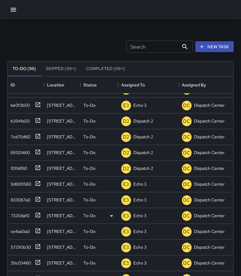
scroll to position [0, 0]
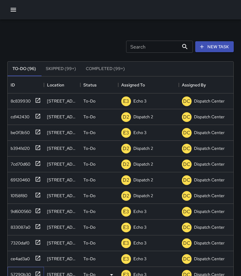
click at [32, 272] on div "57290b30" at bounding box center [24, 274] width 33 height 10
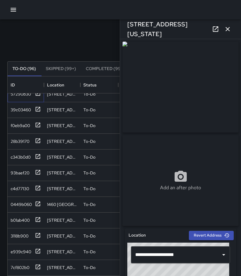
scroll to position [182, 0]
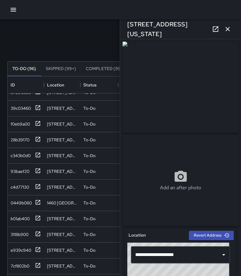
click at [224, 28] on icon "button" at bounding box center [227, 28] width 7 height 7
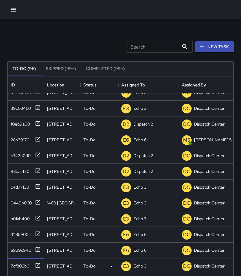
click at [21, 267] on div "7cf802b0" at bounding box center [18, 265] width 21 height 8
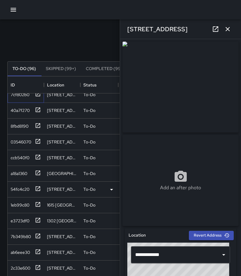
scroll to position [364, 0]
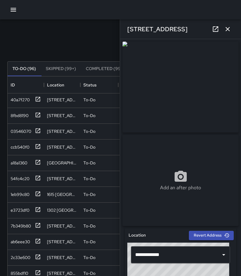
click at [229, 27] on icon "button" at bounding box center [227, 28] width 7 height 7
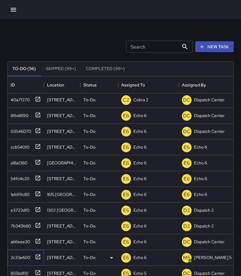
click at [21, 258] on div "2c33e600" at bounding box center [19, 256] width 22 height 8
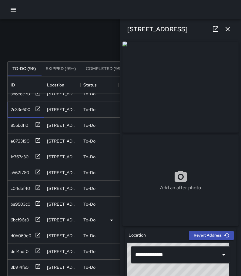
scroll to position [516, 0]
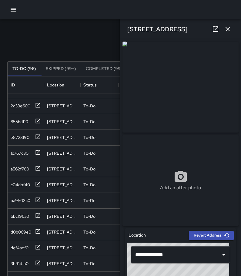
click at [225, 29] on icon "button" at bounding box center [227, 28] width 7 height 7
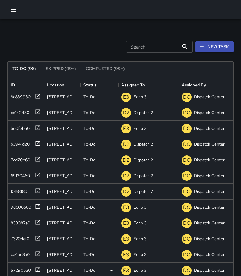
scroll to position [0, 0]
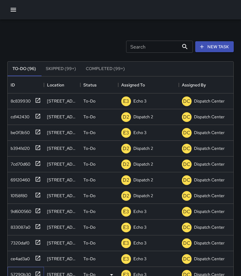
click at [27, 271] on div "57290b30" at bounding box center [19, 273] width 23 height 8
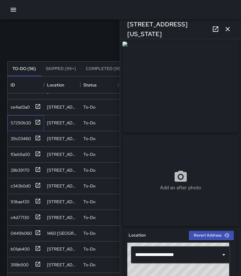
scroll to position [182, 0]
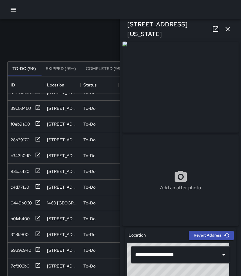
click at [227, 28] on icon "button" at bounding box center [227, 28] width 7 height 7
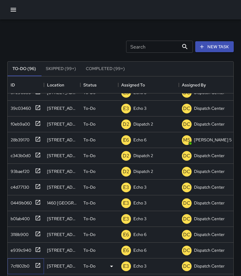
click at [21, 266] on div "7cf802b0" at bounding box center [18, 265] width 21 height 8
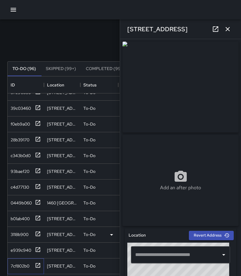
type input "**********"
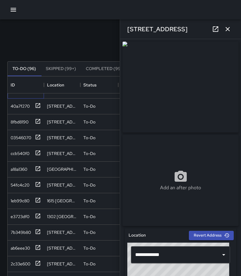
scroll to position [364, 0]
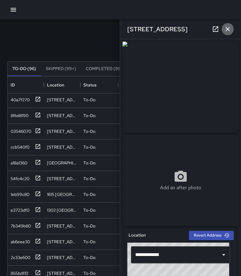
click at [226, 28] on icon "button" at bounding box center [227, 28] width 7 height 7
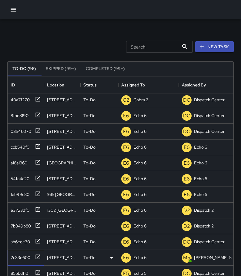
click at [25, 259] on div "2c33e600" at bounding box center [19, 256] width 22 height 8
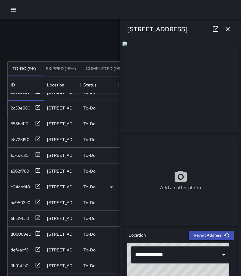
scroll to position [516, 0]
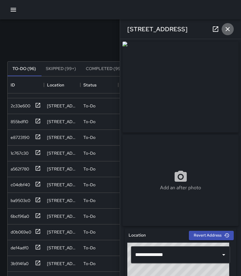
click at [229, 28] on icon "button" at bounding box center [227, 28] width 7 height 7
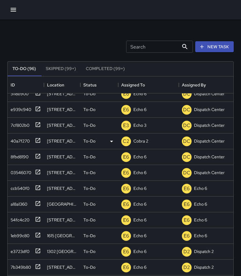
scroll to position [334, 0]
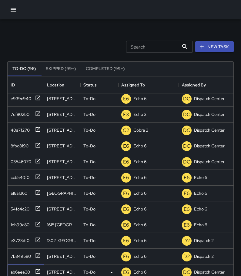
click at [26, 269] on div "ab6eee30" at bounding box center [19, 271] width 22 height 8
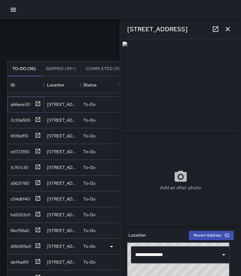
scroll to position [516, 0]
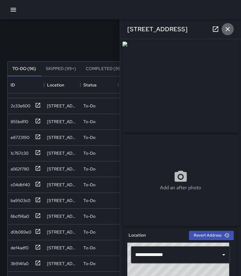
click at [229, 30] on icon "button" at bounding box center [228, 29] width 4 height 4
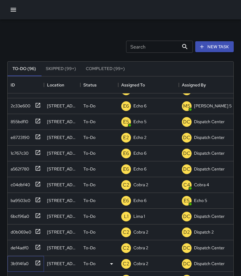
click at [28, 264] on div "3b914fa0" at bounding box center [18, 262] width 20 height 8
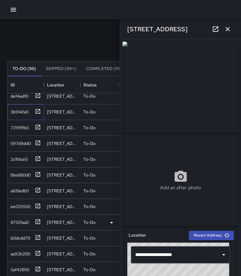
scroll to position [698, 0]
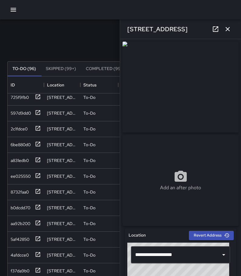
click at [230, 30] on icon "button" at bounding box center [227, 28] width 7 height 7
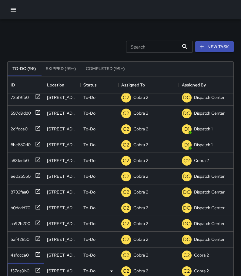
click at [27, 271] on div "f37da9b0" at bounding box center [18, 270] width 21 height 8
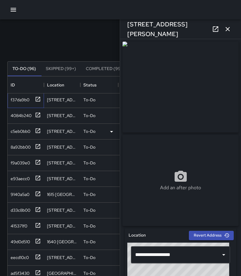
scroll to position [880, 0]
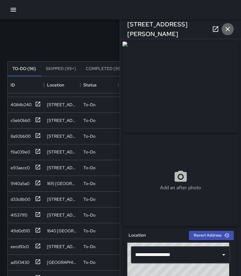
click at [230, 31] on icon "button" at bounding box center [228, 29] width 4 height 4
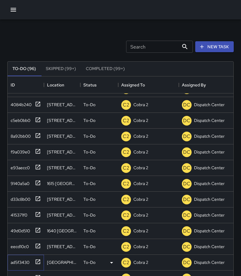
click at [23, 260] on div "ad5f3430" at bounding box center [18, 261] width 21 height 8
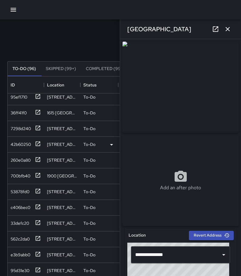
scroll to position [1062, 0]
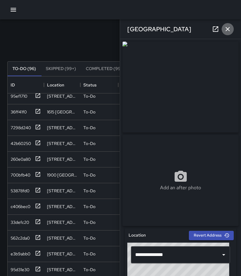
click at [234, 28] on button "button" at bounding box center [228, 29] width 12 height 12
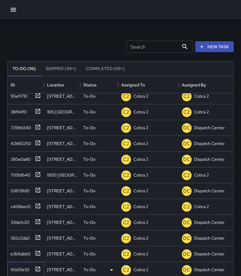
click at [28, 270] on div "95d31e30" at bounding box center [18, 268] width 21 height 8
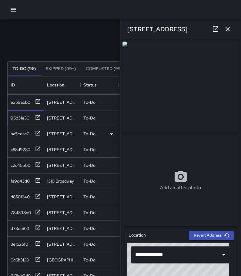
scroll to position [1244, 0]
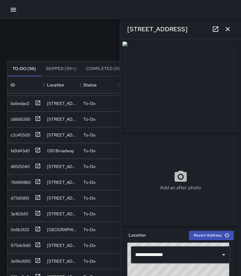
click at [226, 26] on icon "button" at bounding box center [227, 28] width 7 height 7
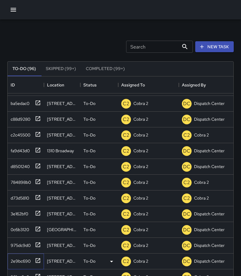
click at [30, 261] on div "2e9bc690" at bounding box center [19, 260] width 22 height 8
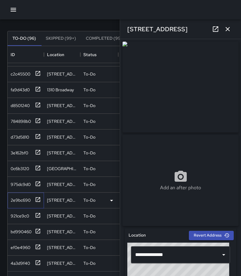
scroll to position [82, 0]
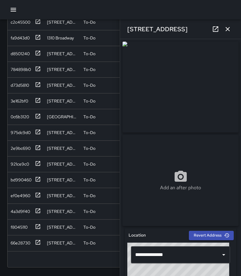
click at [226, 28] on icon "button" at bounding box center [227, 28] width 7 height 7
